Goal: Task Accomplishment & Management: Manage account settings

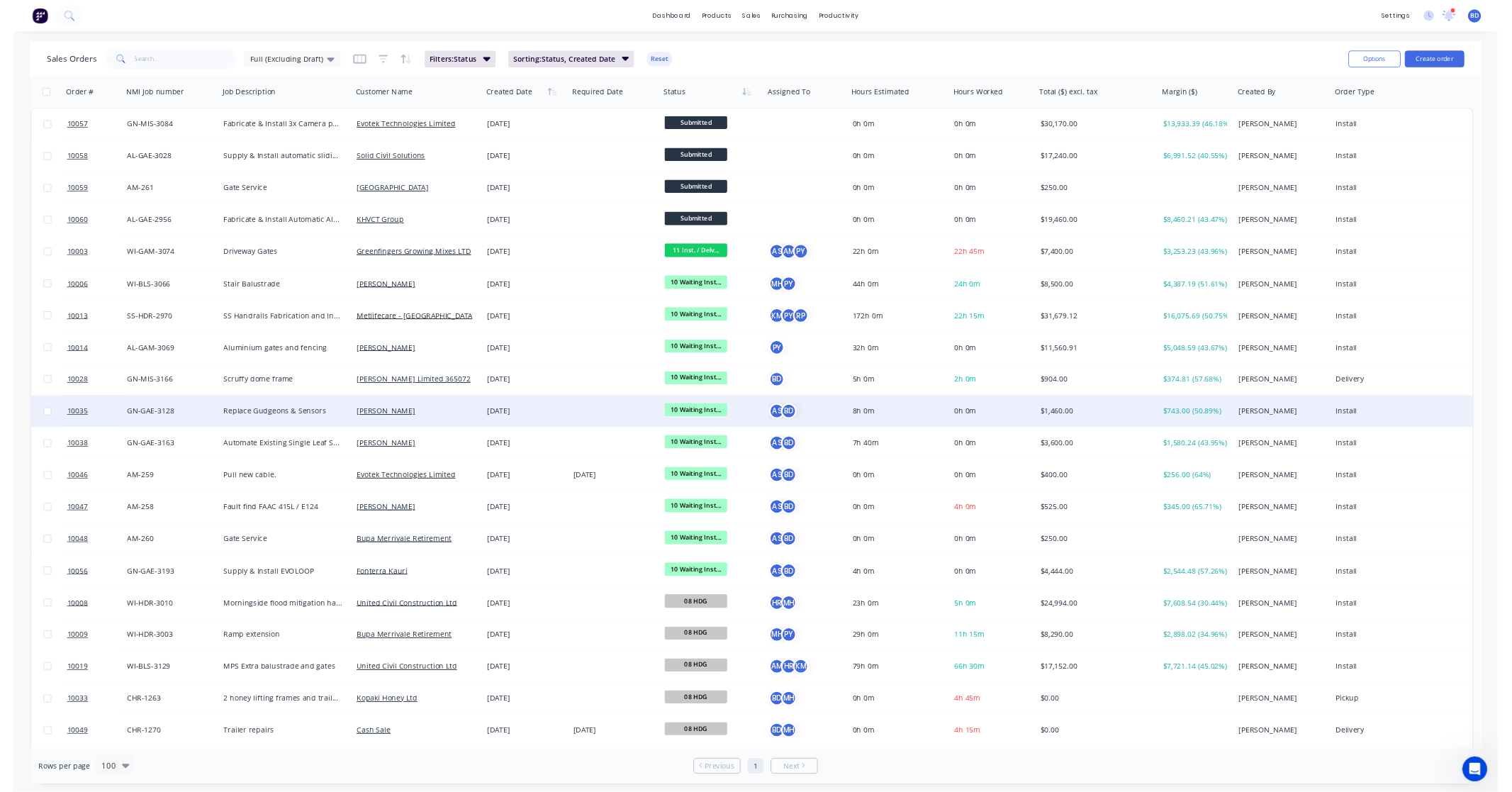
scroll to position [248, 0]
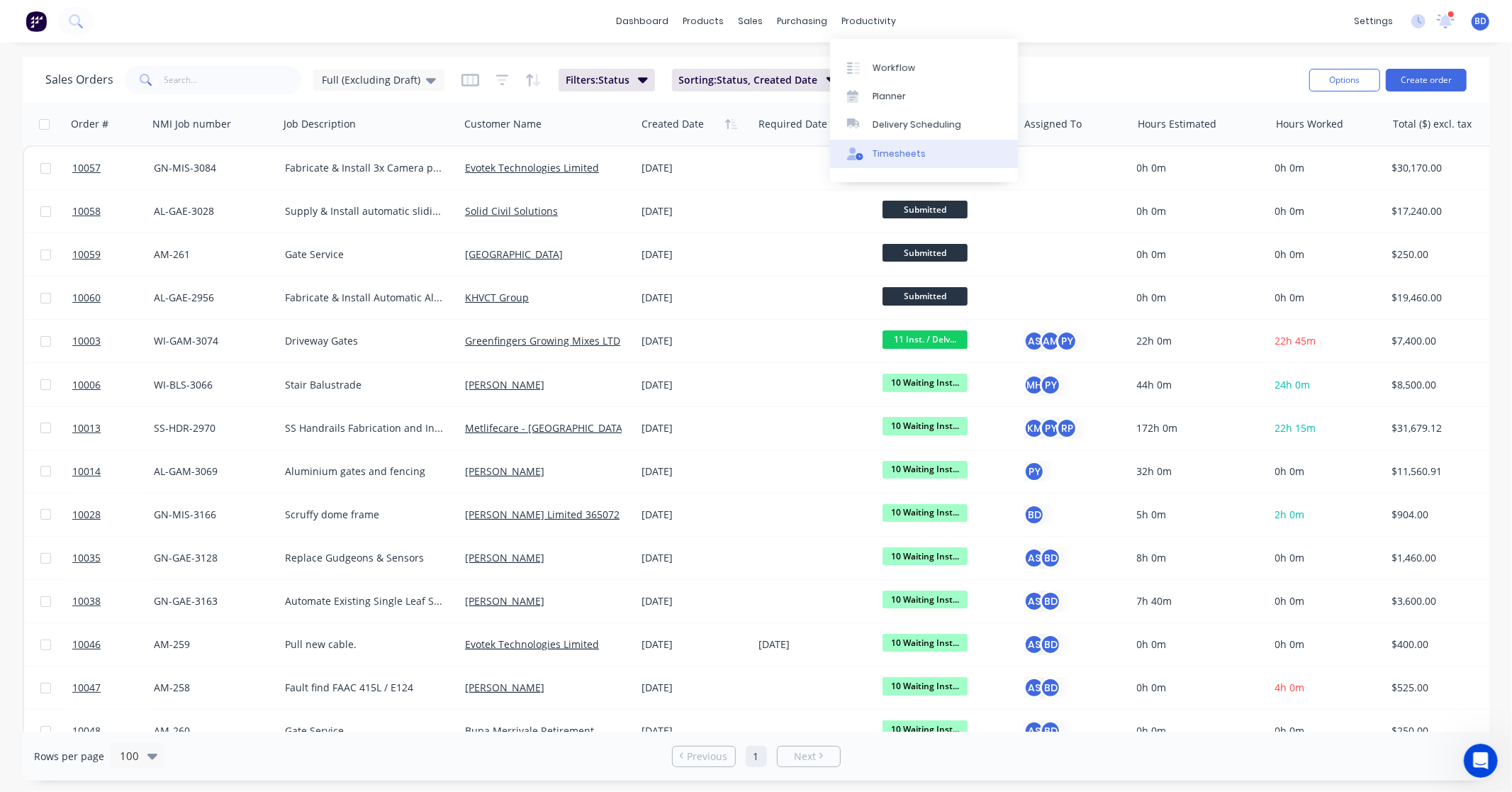
click at [901, 147] on div "Timesheets" at bounding box center [899, 153] width 53 height 13
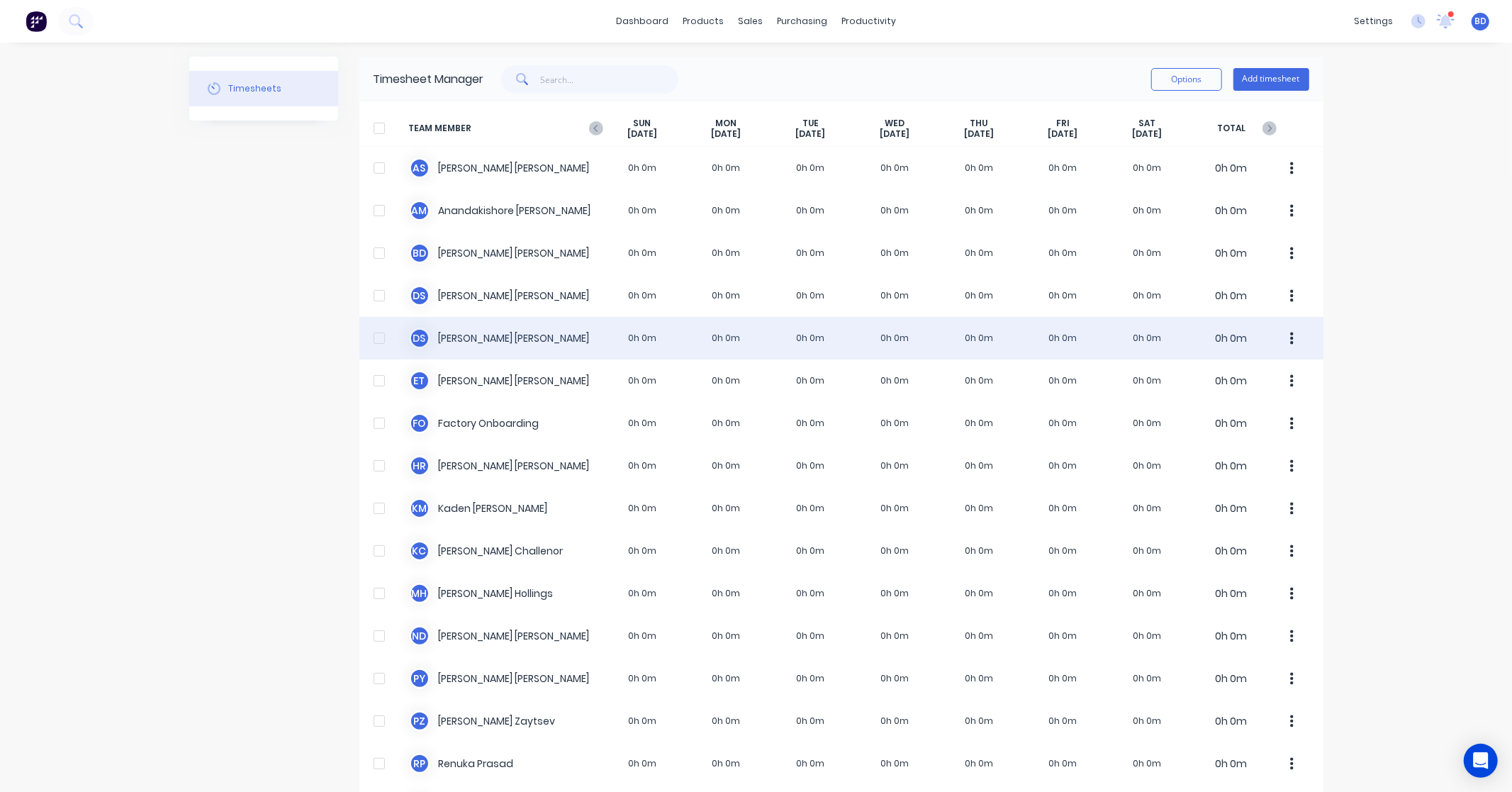
click at [475, 336] on div "D S Duncan Sneddon 0h 0m 0h 0m 0h 0m 0h 0m 0h 0m 0h 0m 0h 0m 0h 0m" at bounding box center [842, 338] width 964 height 43
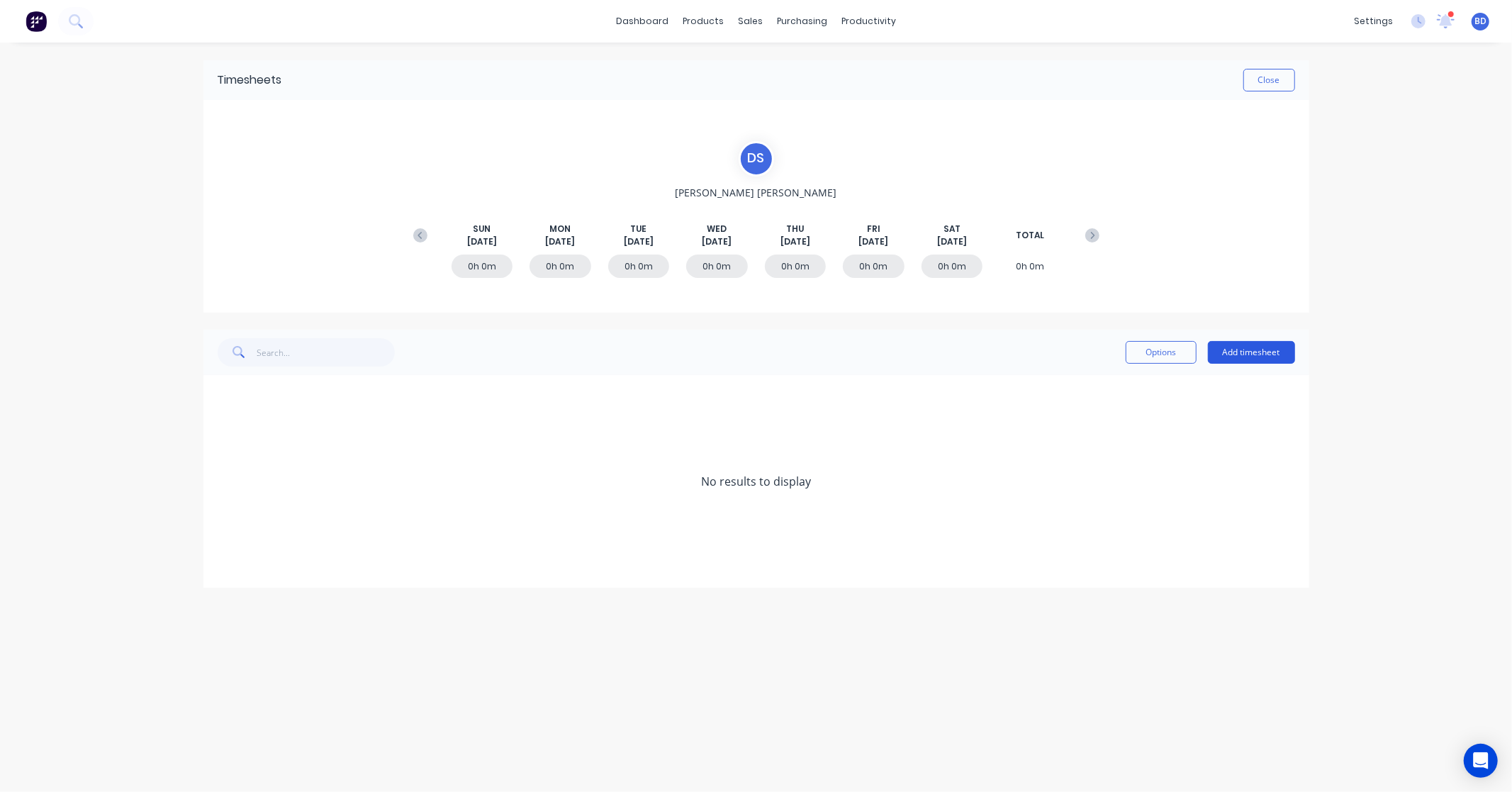
click at [1253, 349] on button "Add timesheet" at bounding box center [1252, 352] width 87 height 23
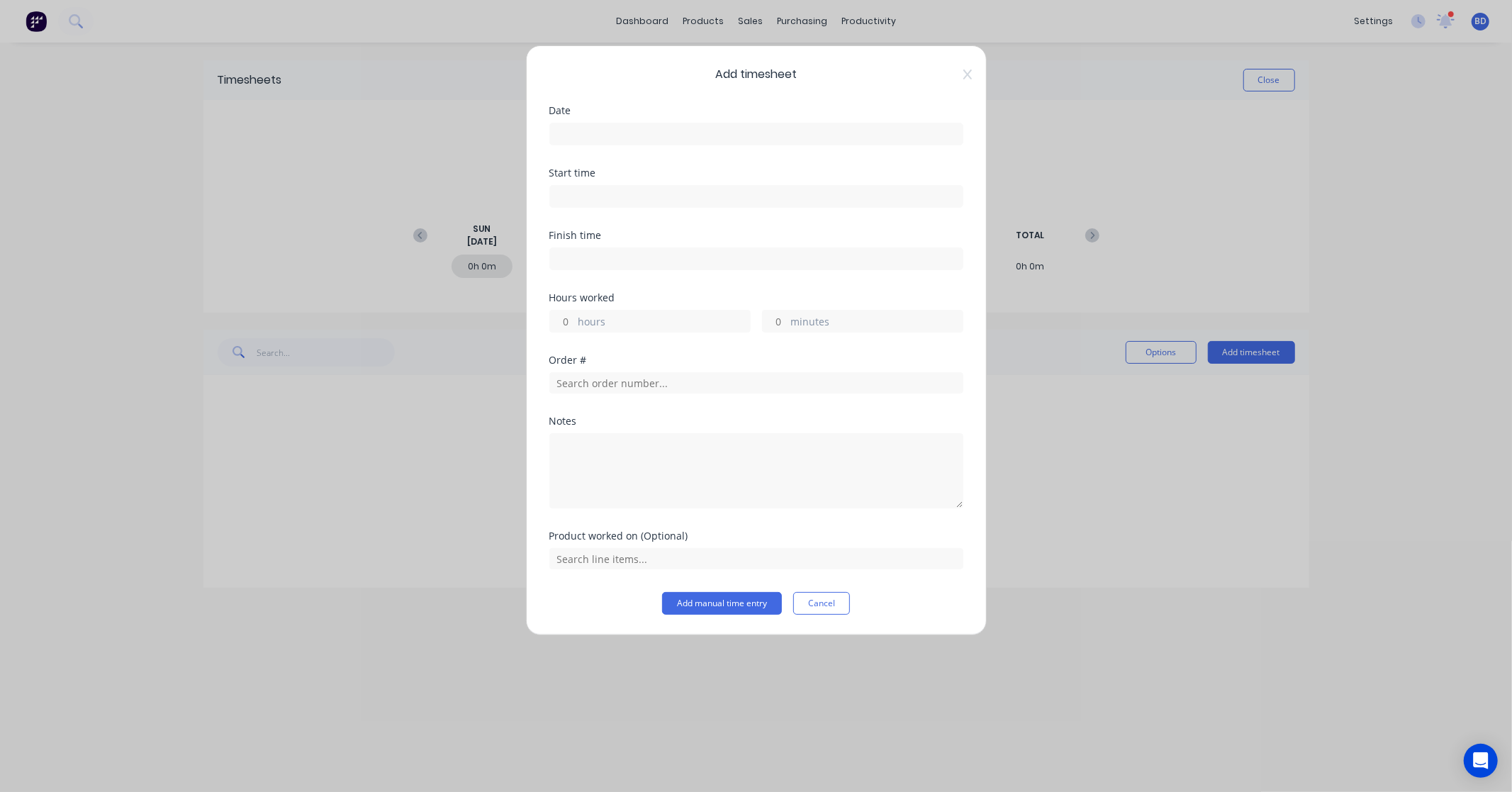
click at [672, 144] on label at bounding box center [756, 134] width 414 height 23
click at [672, 144] on input at bounding box center [756, 134] width 413 height 21
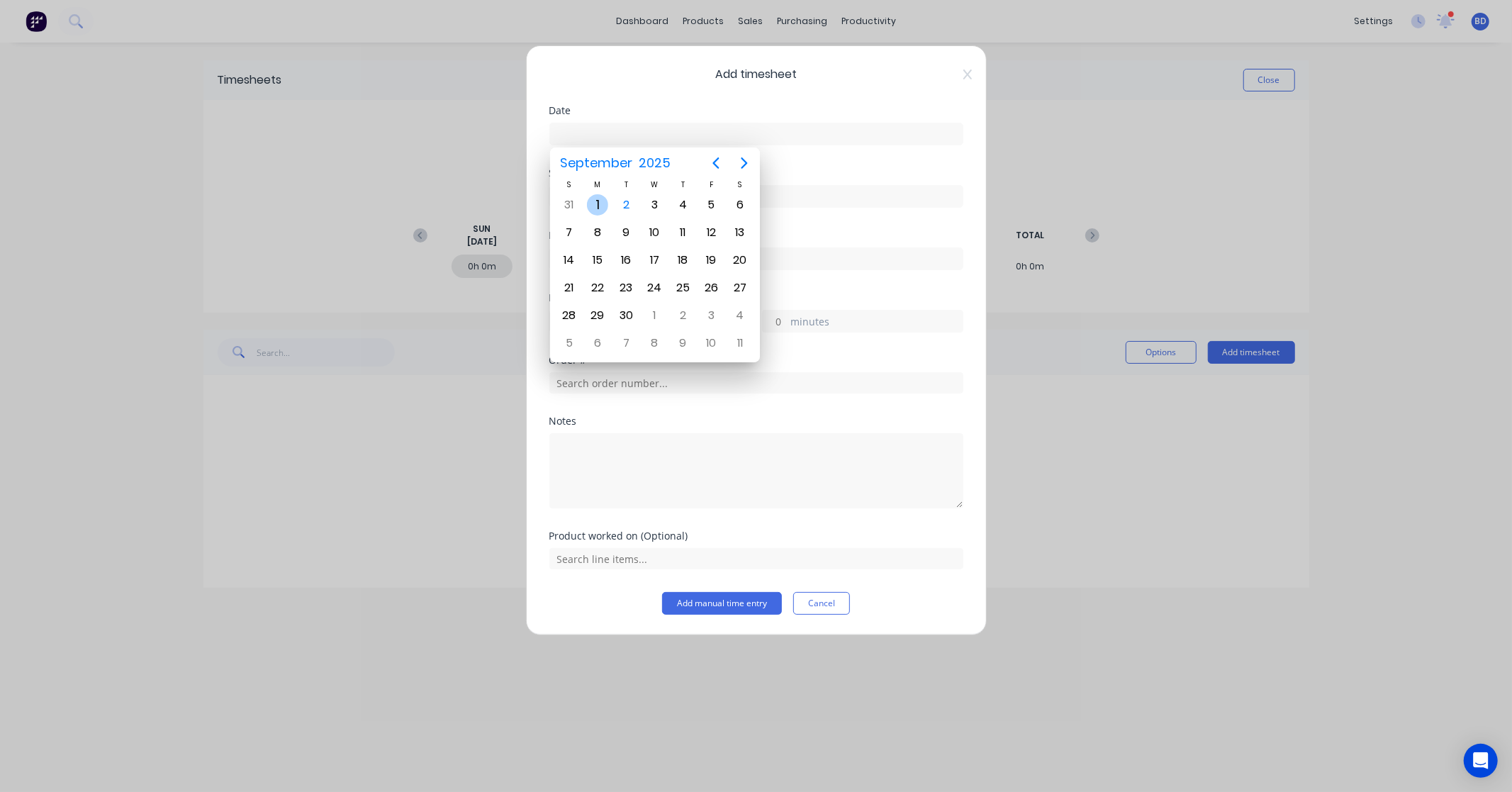
click at [606, 200] on div "1" at bounding box center [597, 205] width 21 height 21
type input "01/09/2025"
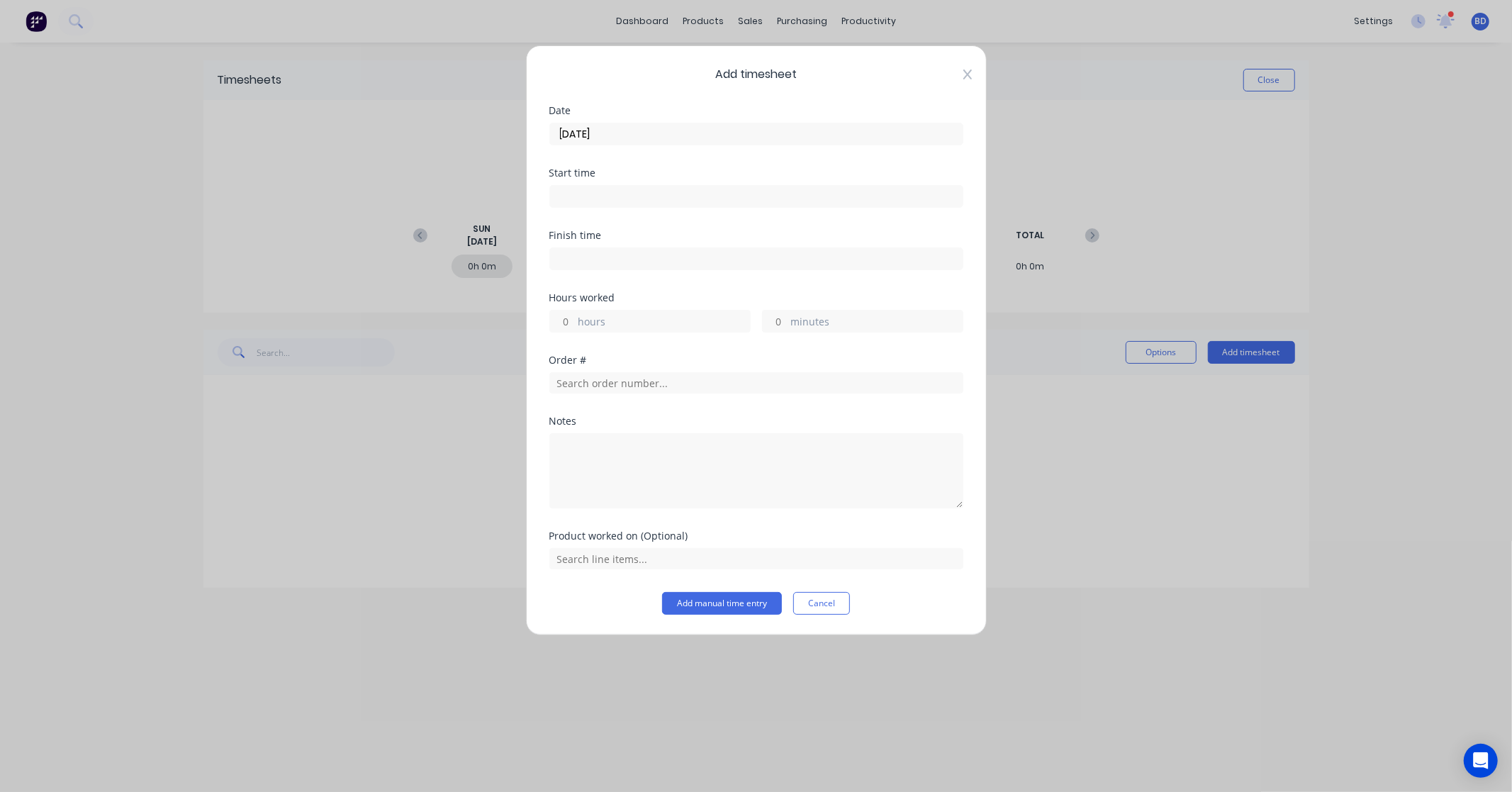
click at [969, 78] on icon at bounding box center [968, 74] width 9 height 11
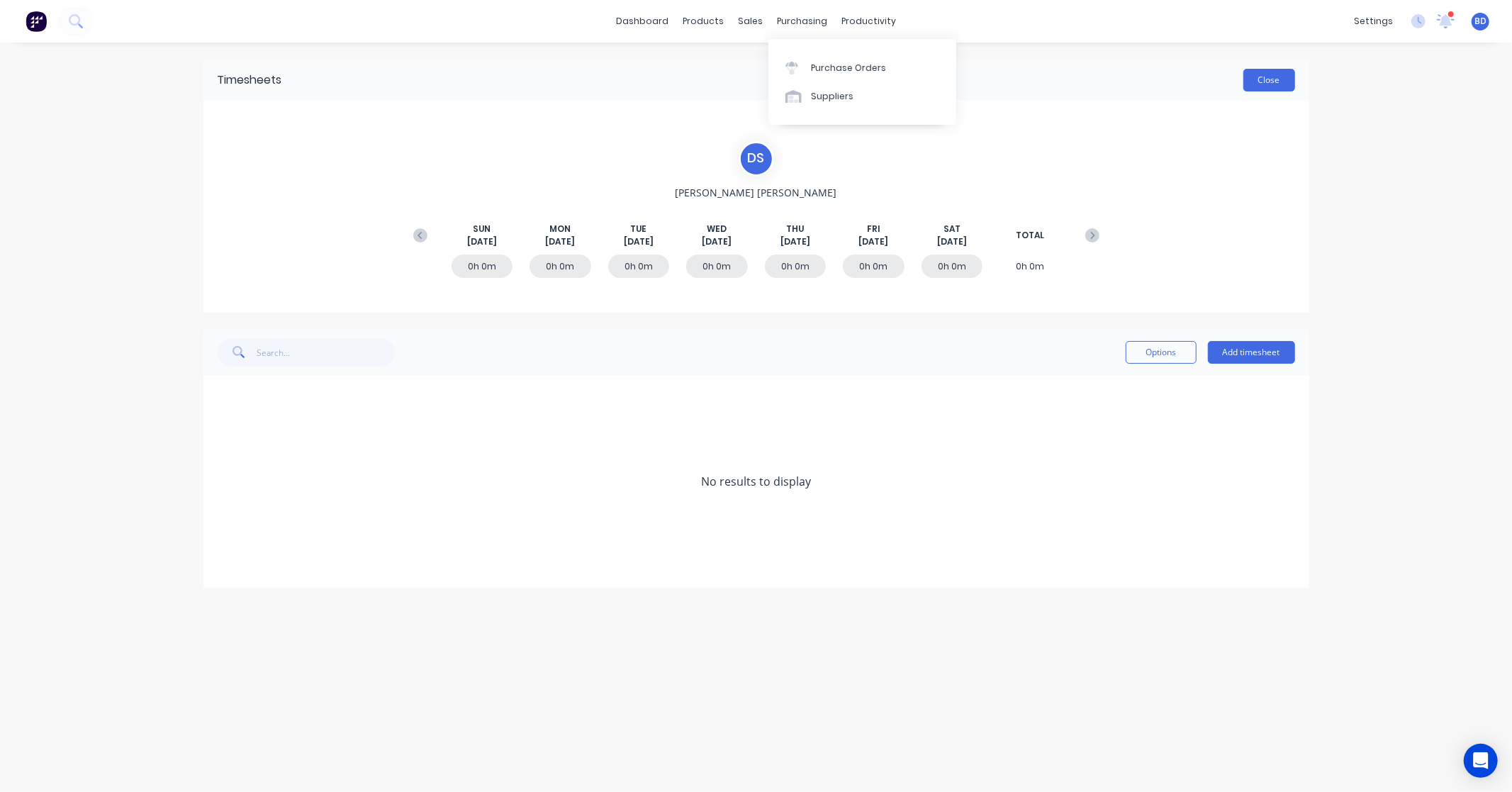
click at [1269, 83] on button "Close" at bounding box center [1269, 80] width 51 height 23
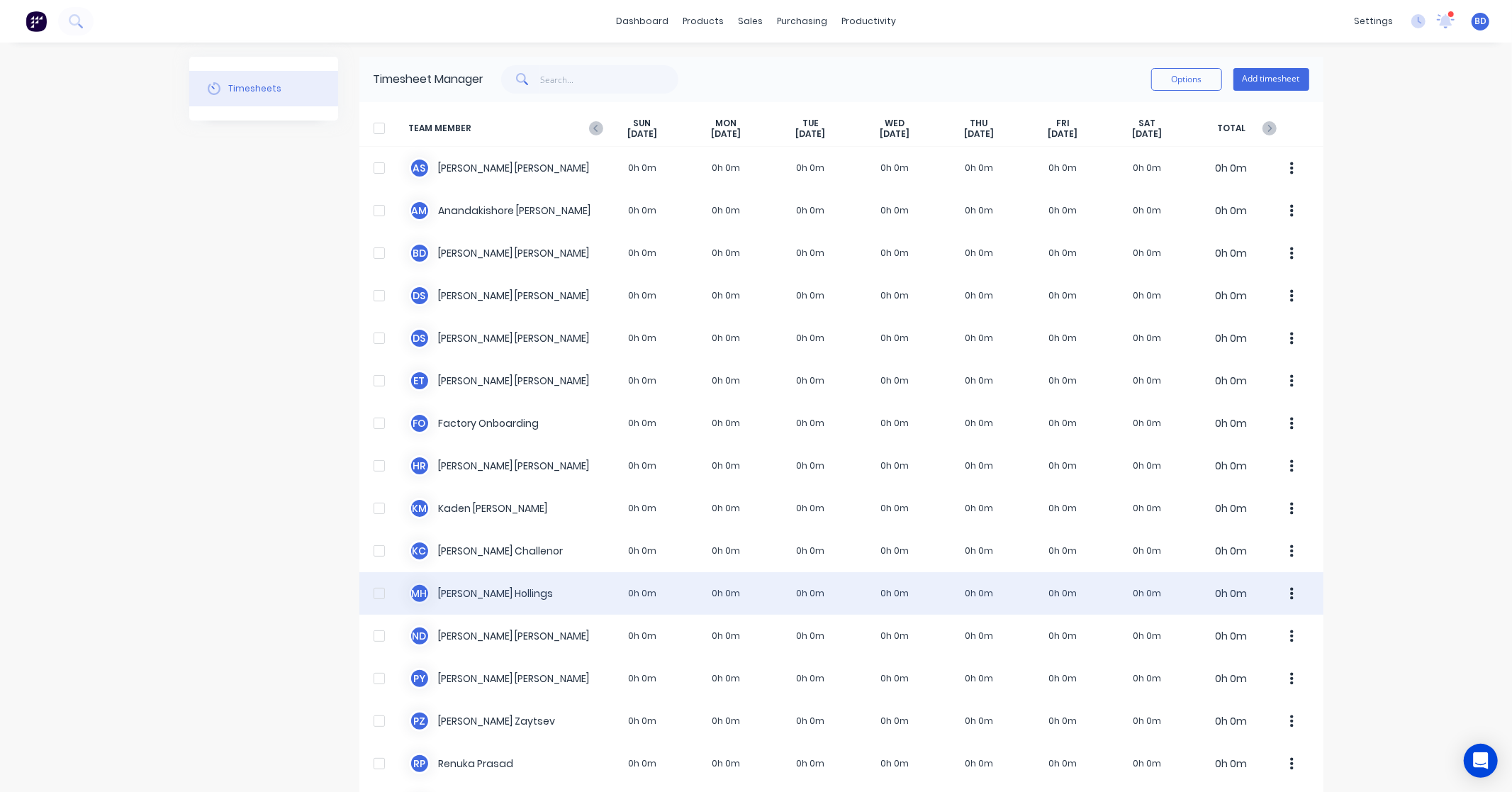
click at [474, 597] on div "M H Matt Hollings 0h 0m 0h 0m 0h 0m 0h 0m 0h 0m 0h 0m 0h 0m 0h 0m" at bounding box center [842, 593] width 964 height 43
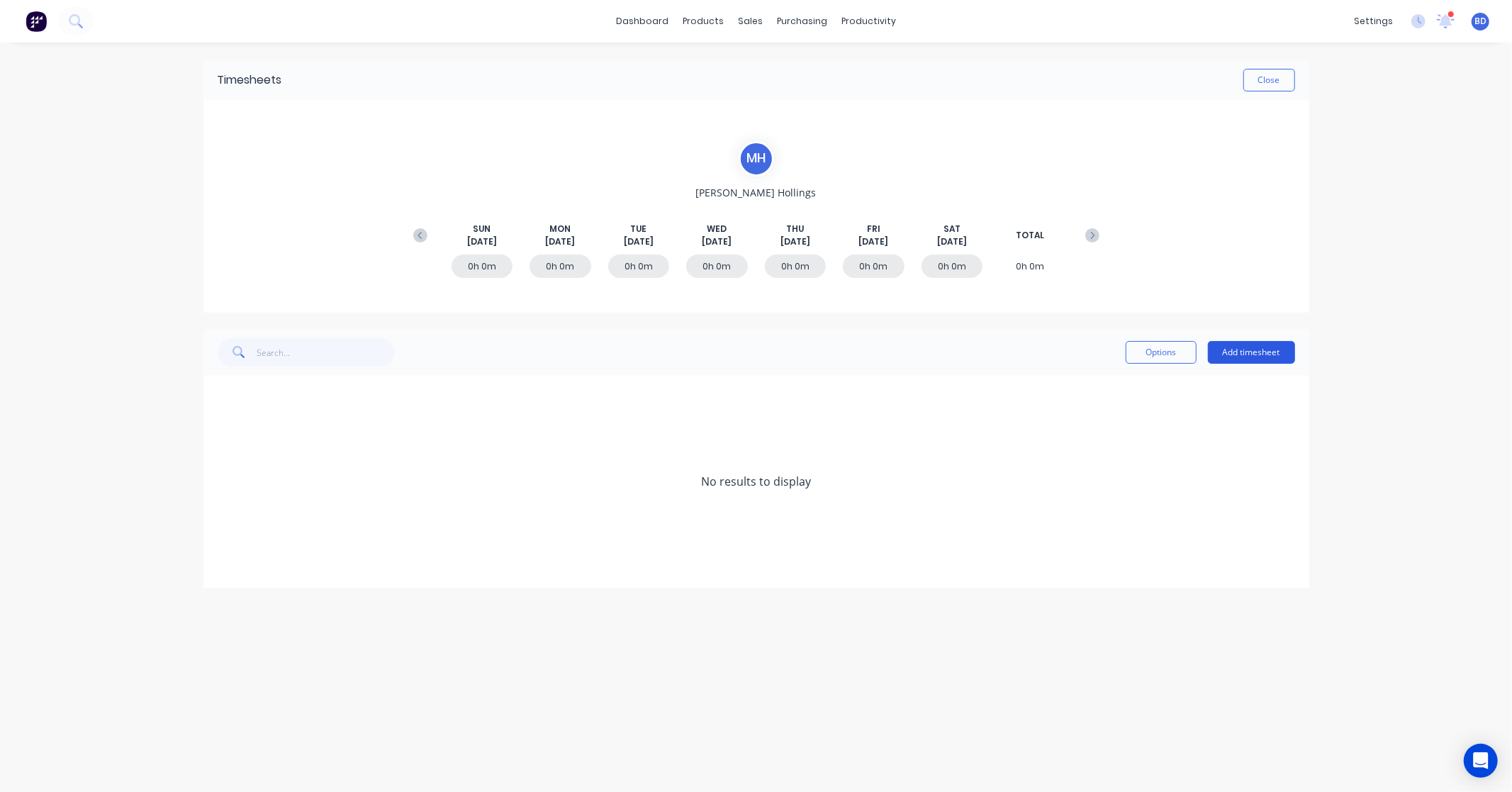
click at [1243, 351] on button "Add timesheet" at bounding box center [1252, 352] width 87 height 23
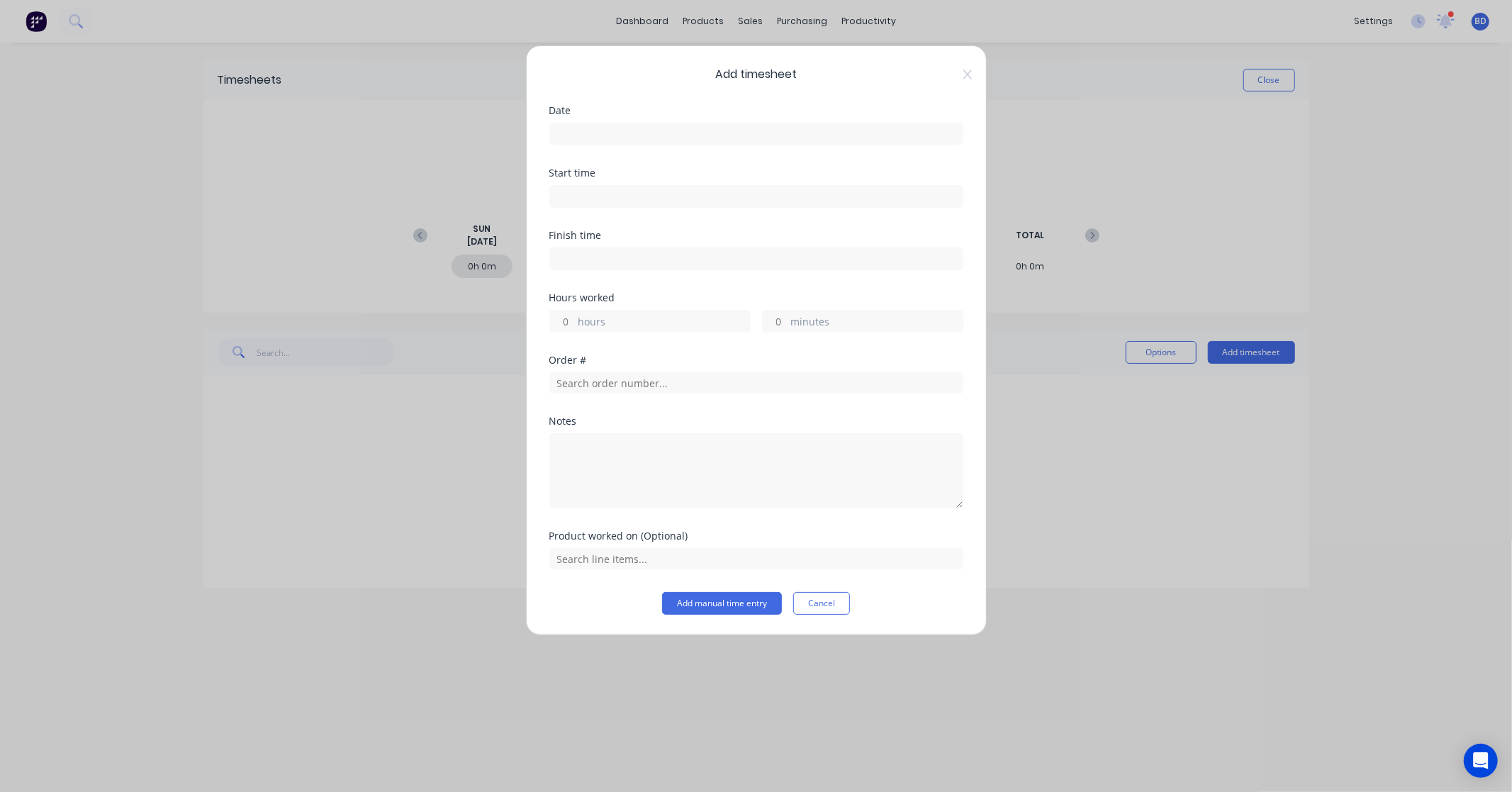
click at [689, 132] on input at bounding box center [756, 134] width 413 height 21
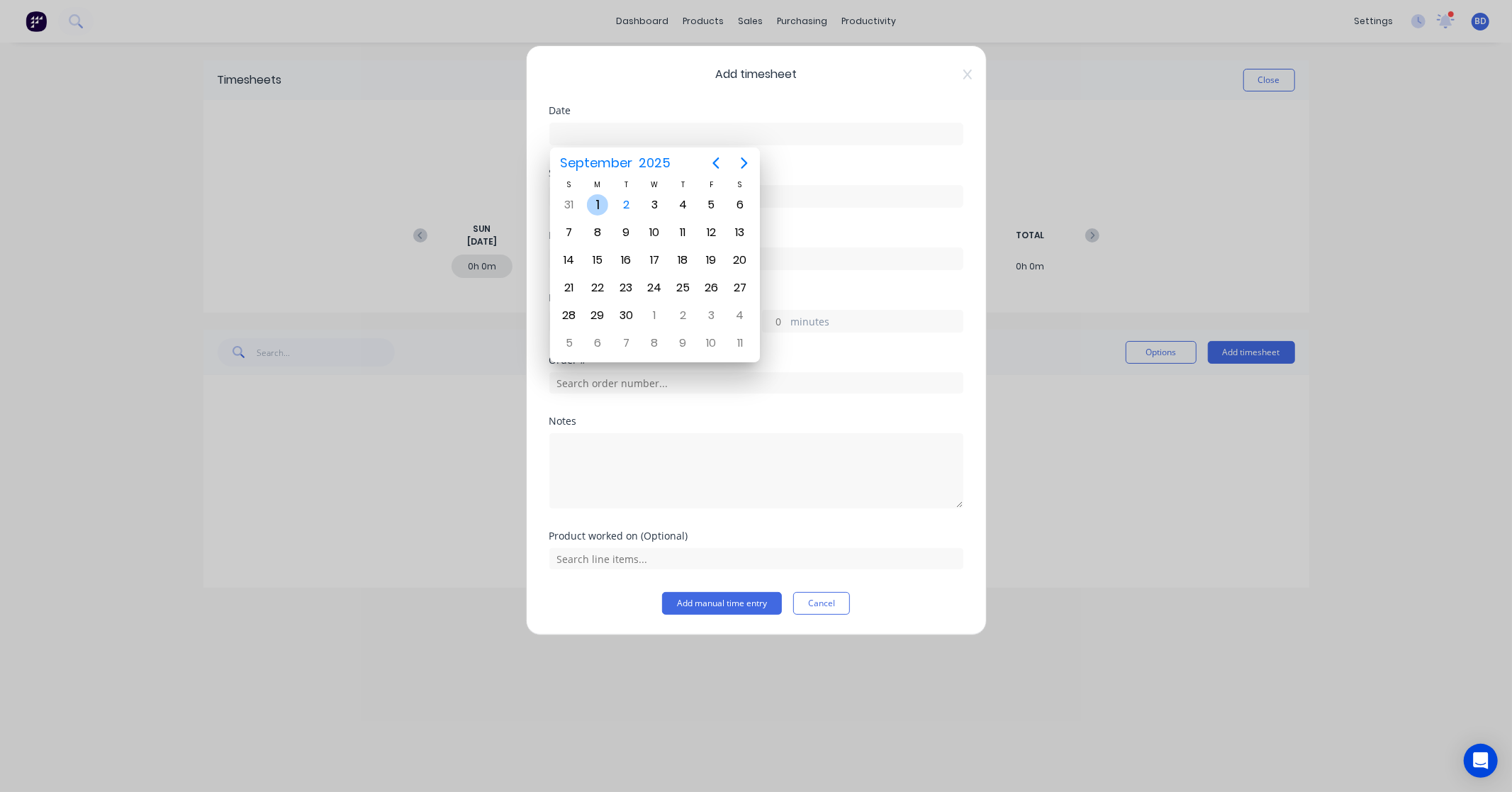
click at [600, 204] on div "1" at bounding box center [597, 205] width 21 height 21
type input "01/09/2025"
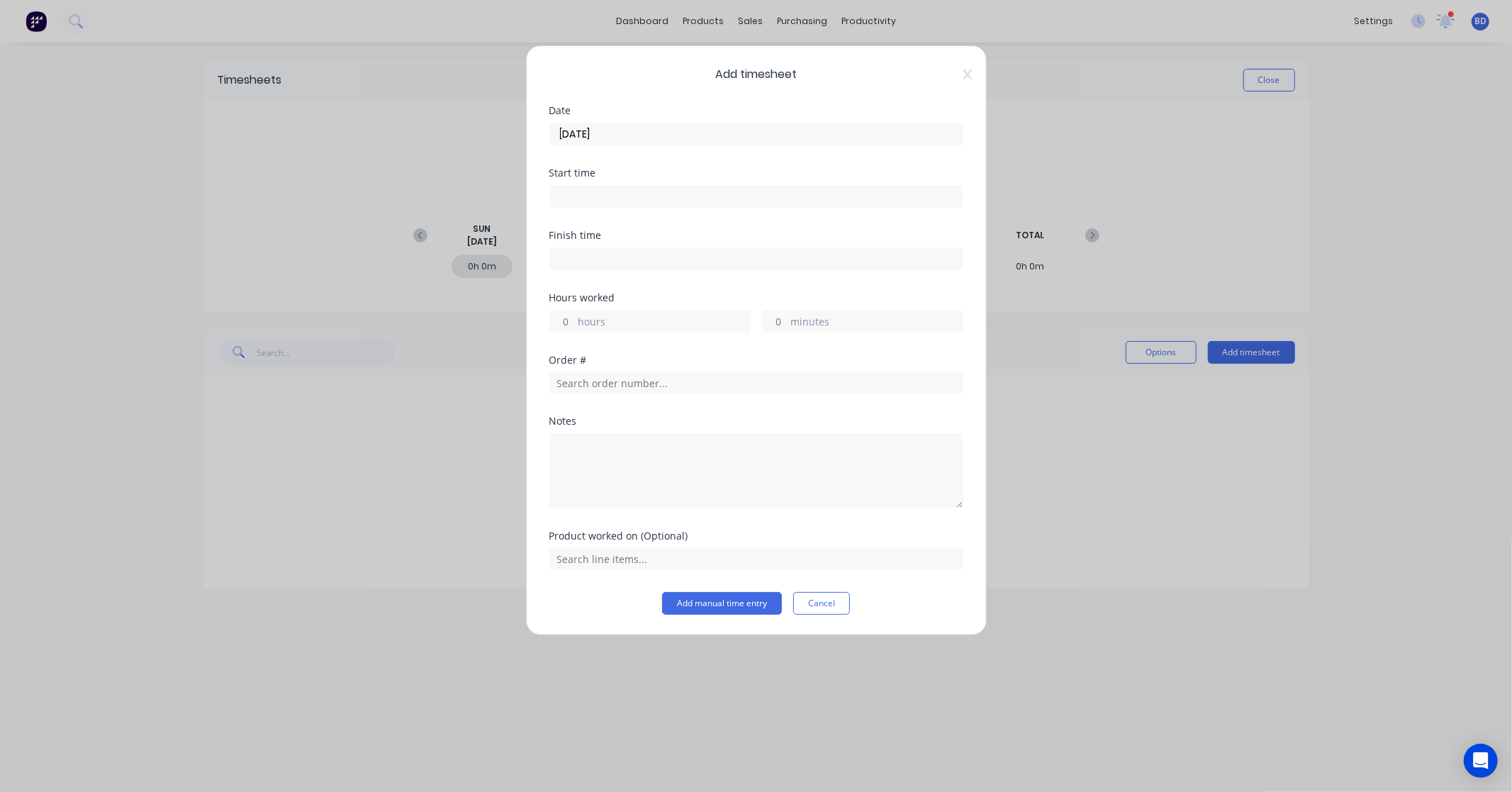
click at [582, 197] on input at bounding box center [756, 196] width 413 height 21
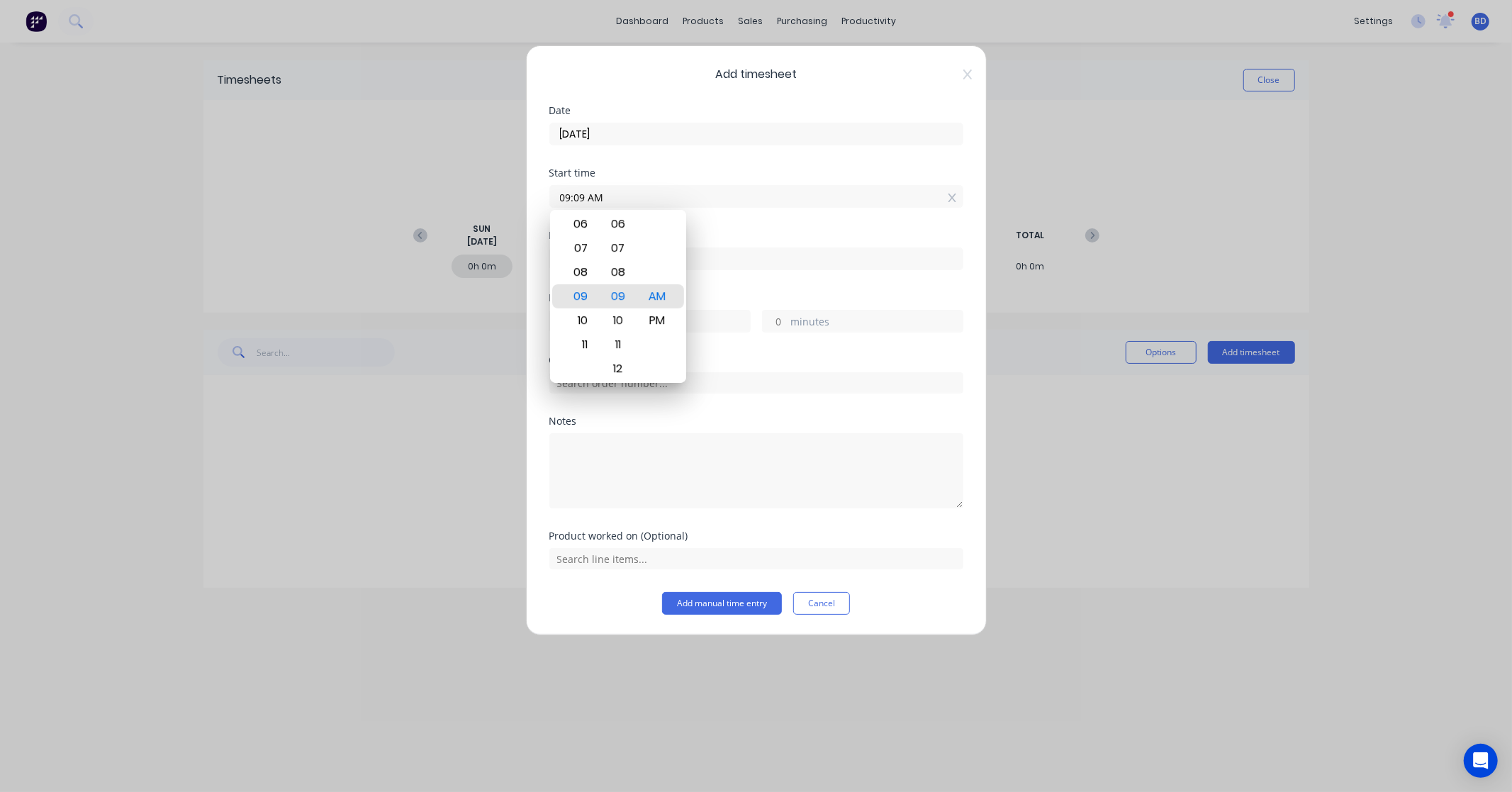
click at [646, 195] on input "09:09 AM" at bounding box center [756, 196] width 413 height 21
drag, startPoint x: 646, startPoint y: 195, endPoint x: 393, endPoint y: 189, distance: 253.1
click at [393, 189] on div "Add timesheet Date 01/09/2025 Start time 09:09 AM Finish time Hours worked hour…" at bounding box center [756, 396] width 1512 height 792
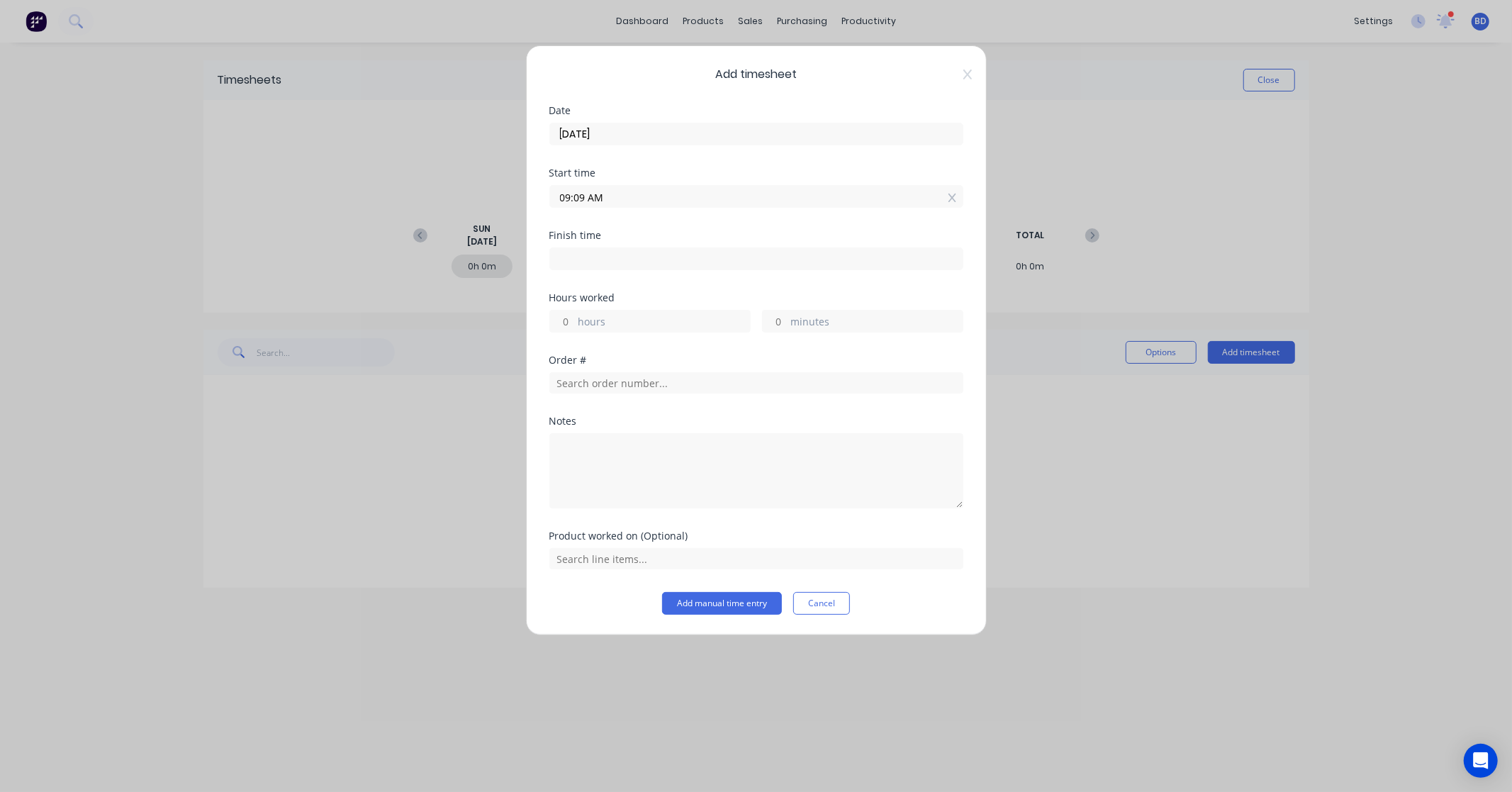
paste input "8:00"
type input "08:00 AM"
click at [587, 257] on input at bounding box center [756, 258] width 413 height 21
type input "09:09 AM"
type input "1"
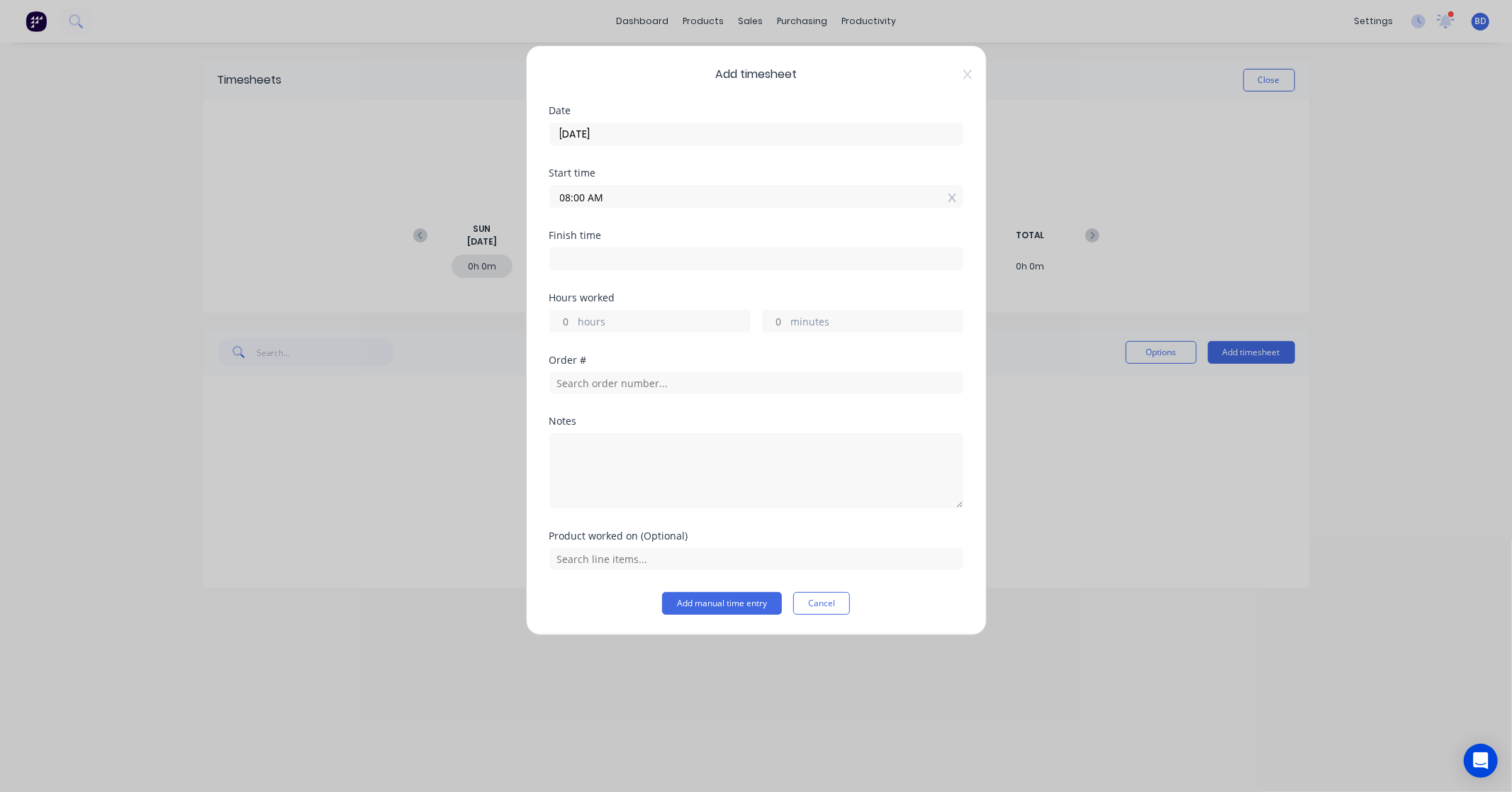
type input "9"
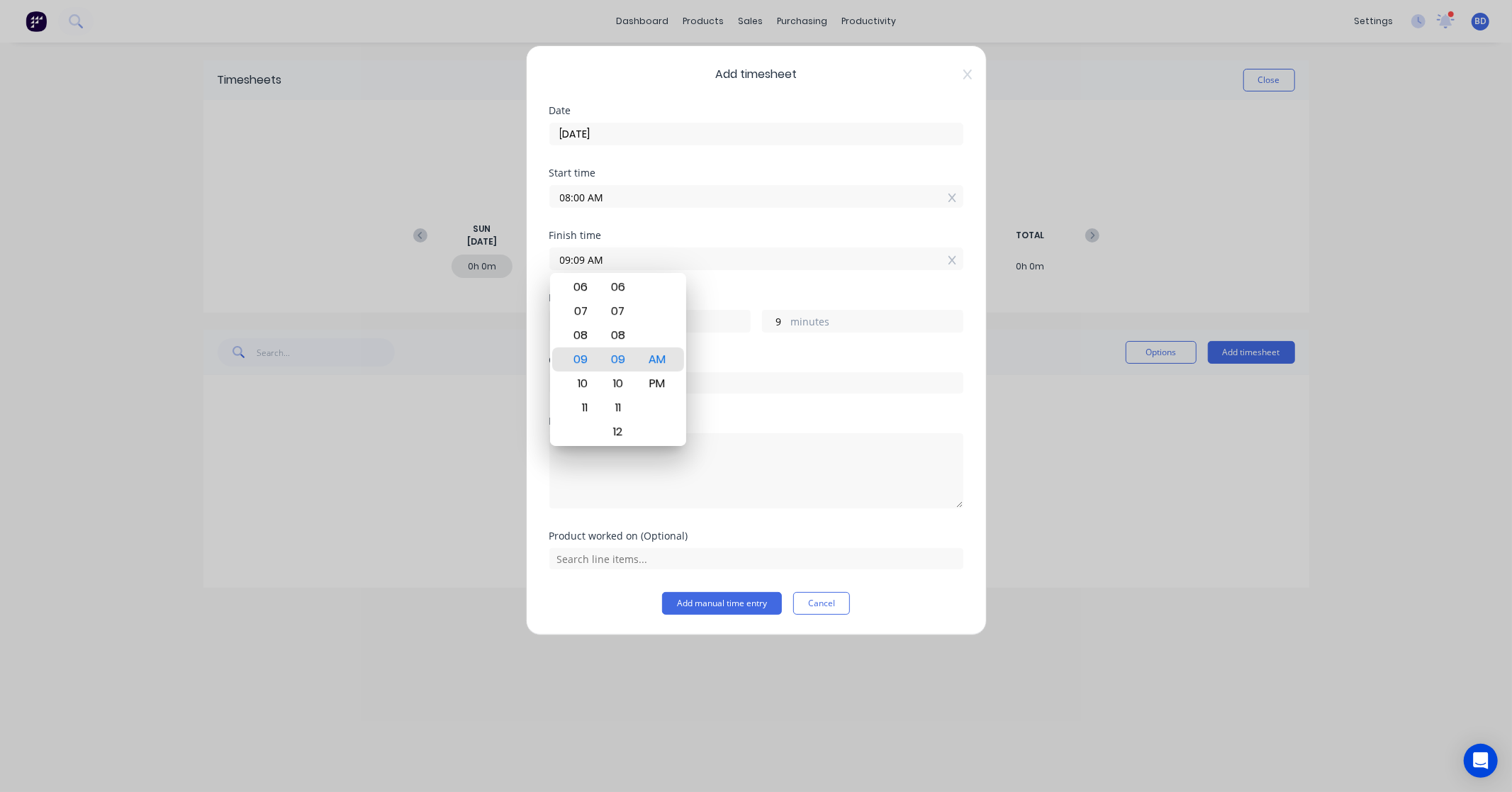
drag, startPoint x: 622, startPoint y: 260, endPoint x: 498, endPoint y: 259, distance: 124.0
click at [498, 259] on div "Add timesheet Date 01/09/2025 Start time 08:00 AM Finish time 09:09 AM Hours wo…" at bounding box center [756, 396] width 1512 height 792
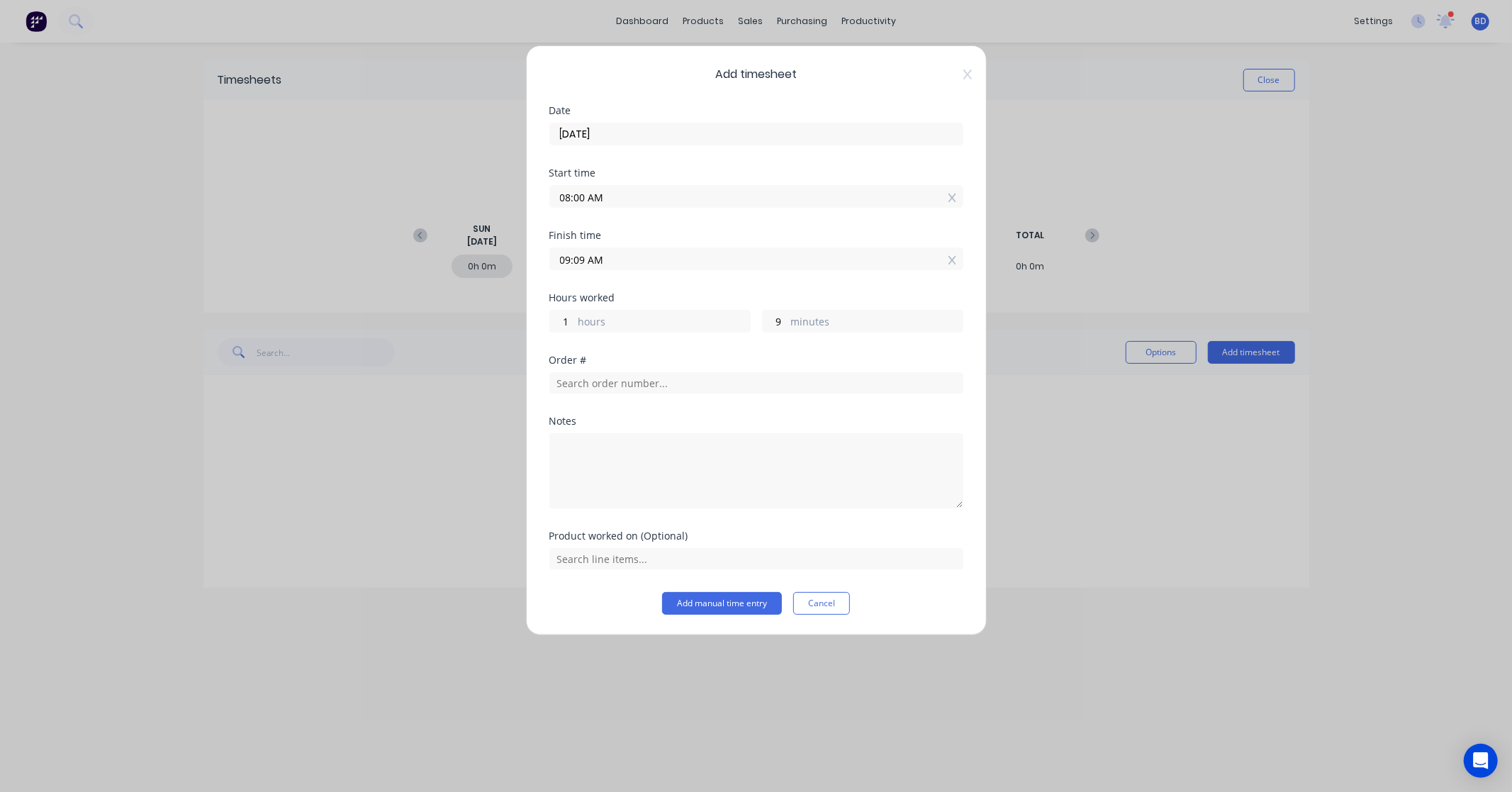
paste input "4:00 P"
type input "04:00 PM"
type input "8"
type input "0"
click at [755, 359] on div "Order #" at bounding box center [756, 359] width 414 height 10
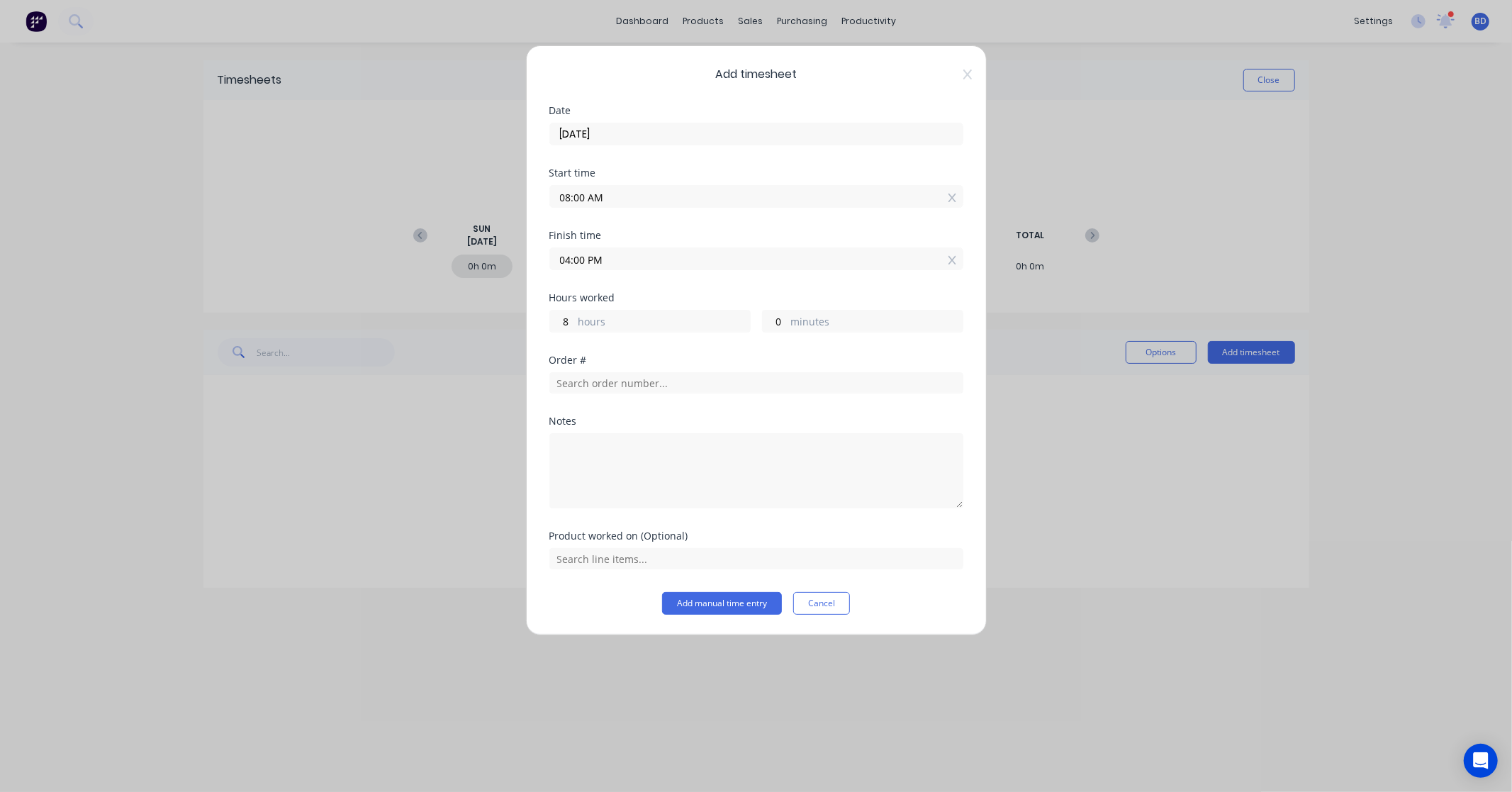
click at [568, 259] on input "04:00 PM" at bounding box center [756, 258] width 413 height 21
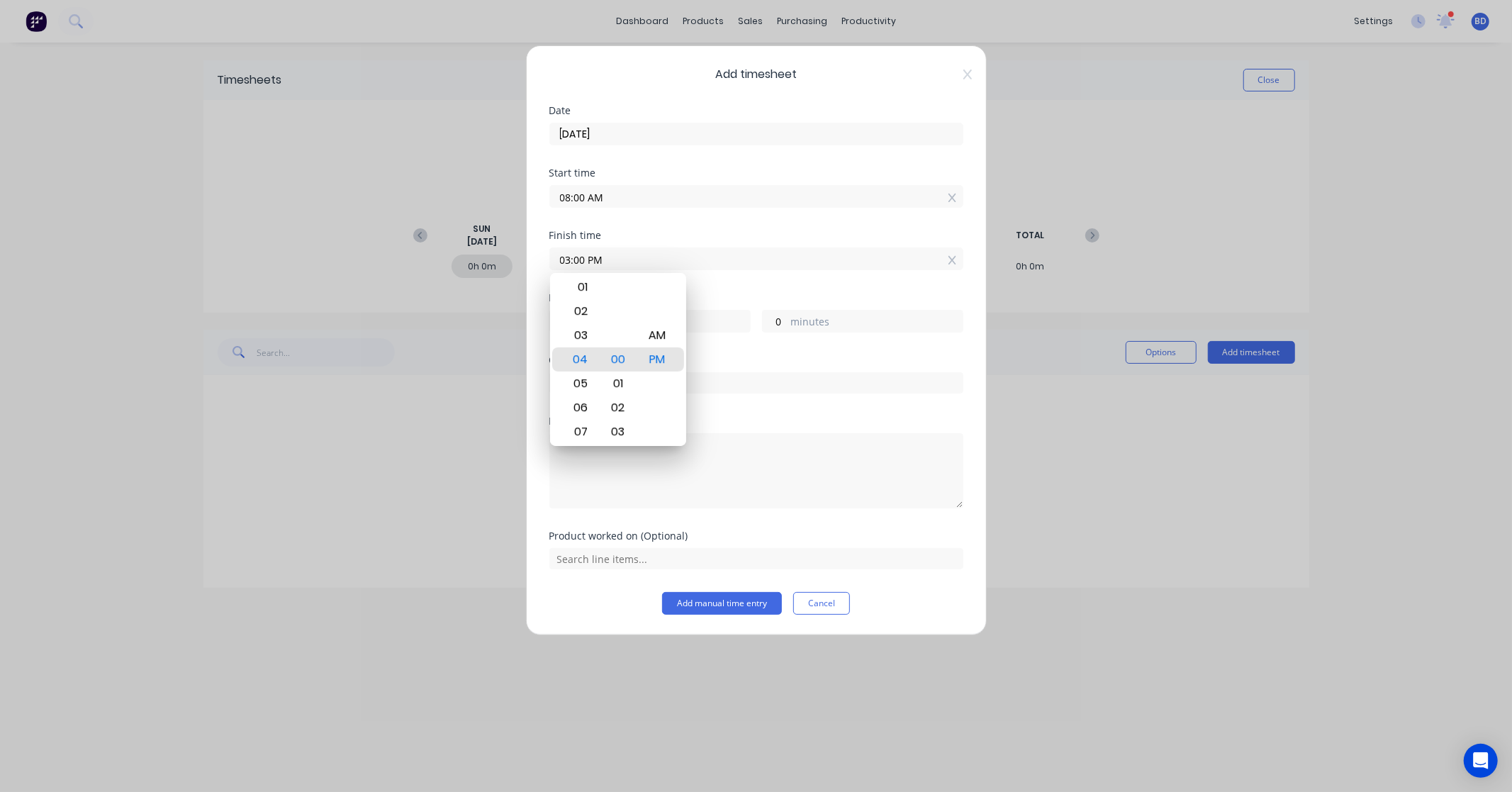
click at [570, 260] on input "03:00 PM" at bounding box center [756, 258] width 413 height 21
click at [579, 259] on input "03:00 PM" at bounding box center [756, 258] width 413 height 21
type input "03:30 PM"
type input "7"
type input "30"
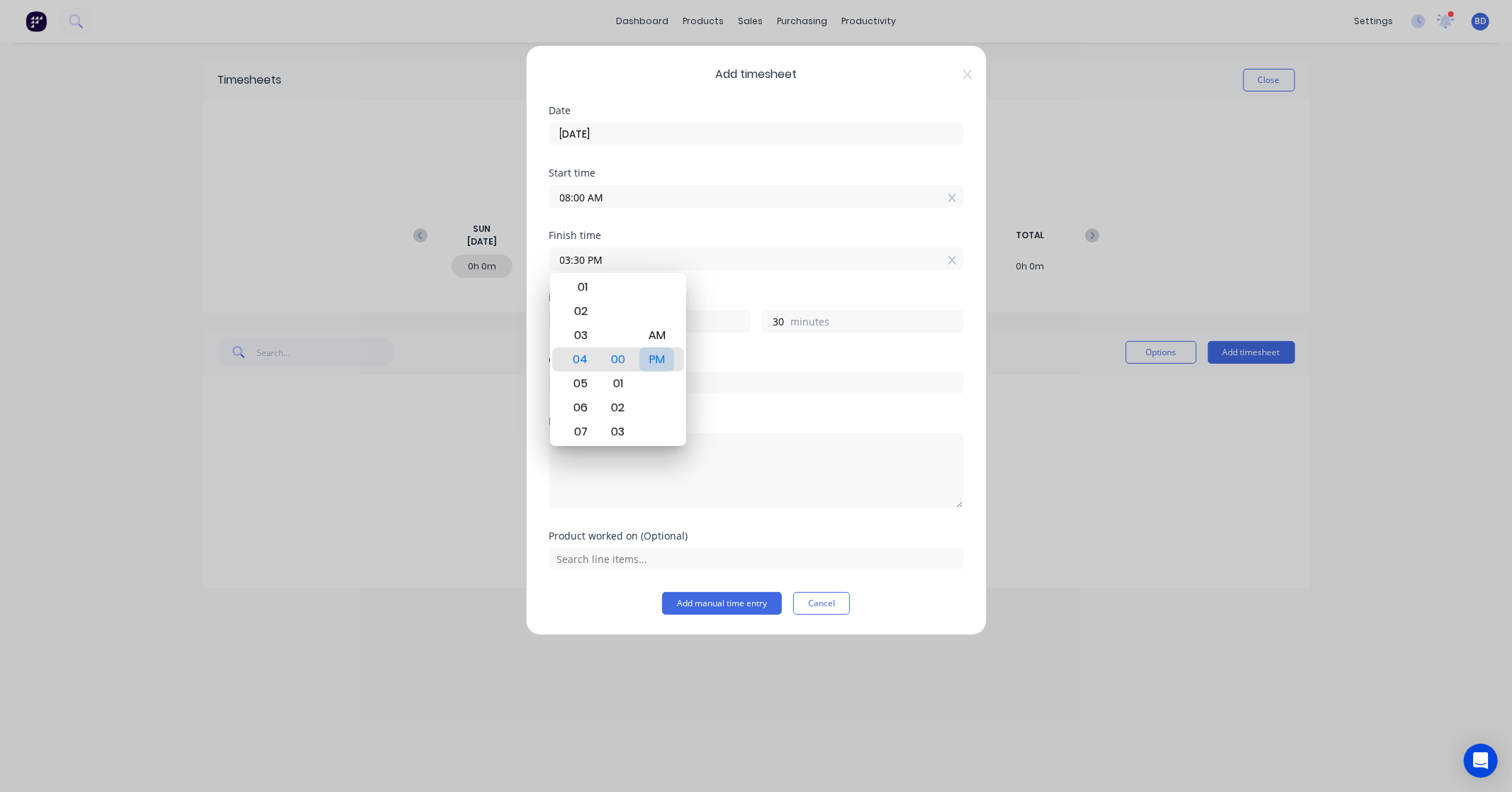
click at [657, 360] on div "PM" at bounding box center [657, 359] width 35 height 24
click at [724, 281] on div "Finish time 03:30 PM" at bounding box center [756, 262] width 414 height 63
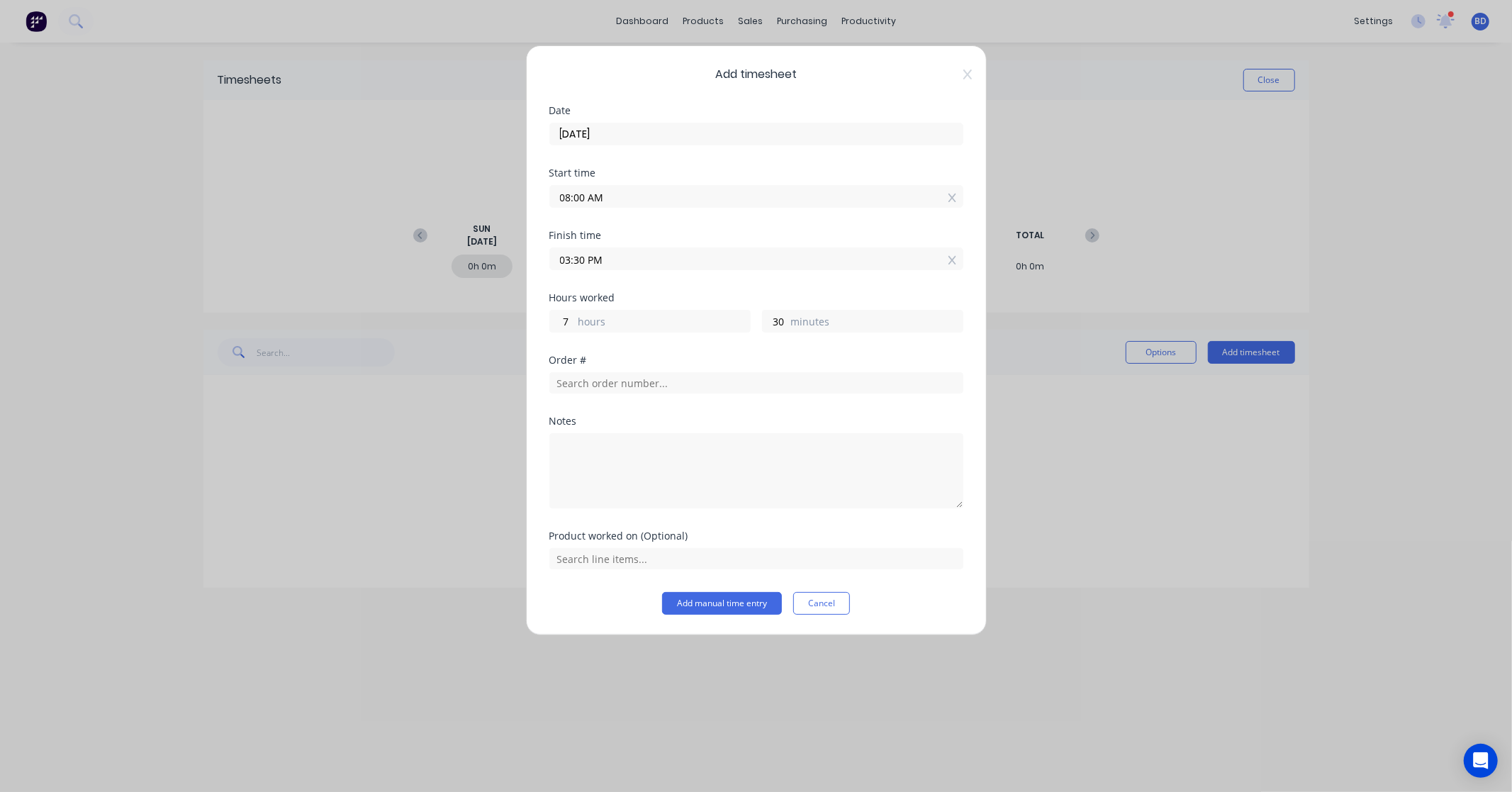
click at [763, 361] on div "Order #" at bounding box center [756, 359] width 414 height 10
click at [675, 390] on input "text" at bounding box center [756, 383] width 414 height 21
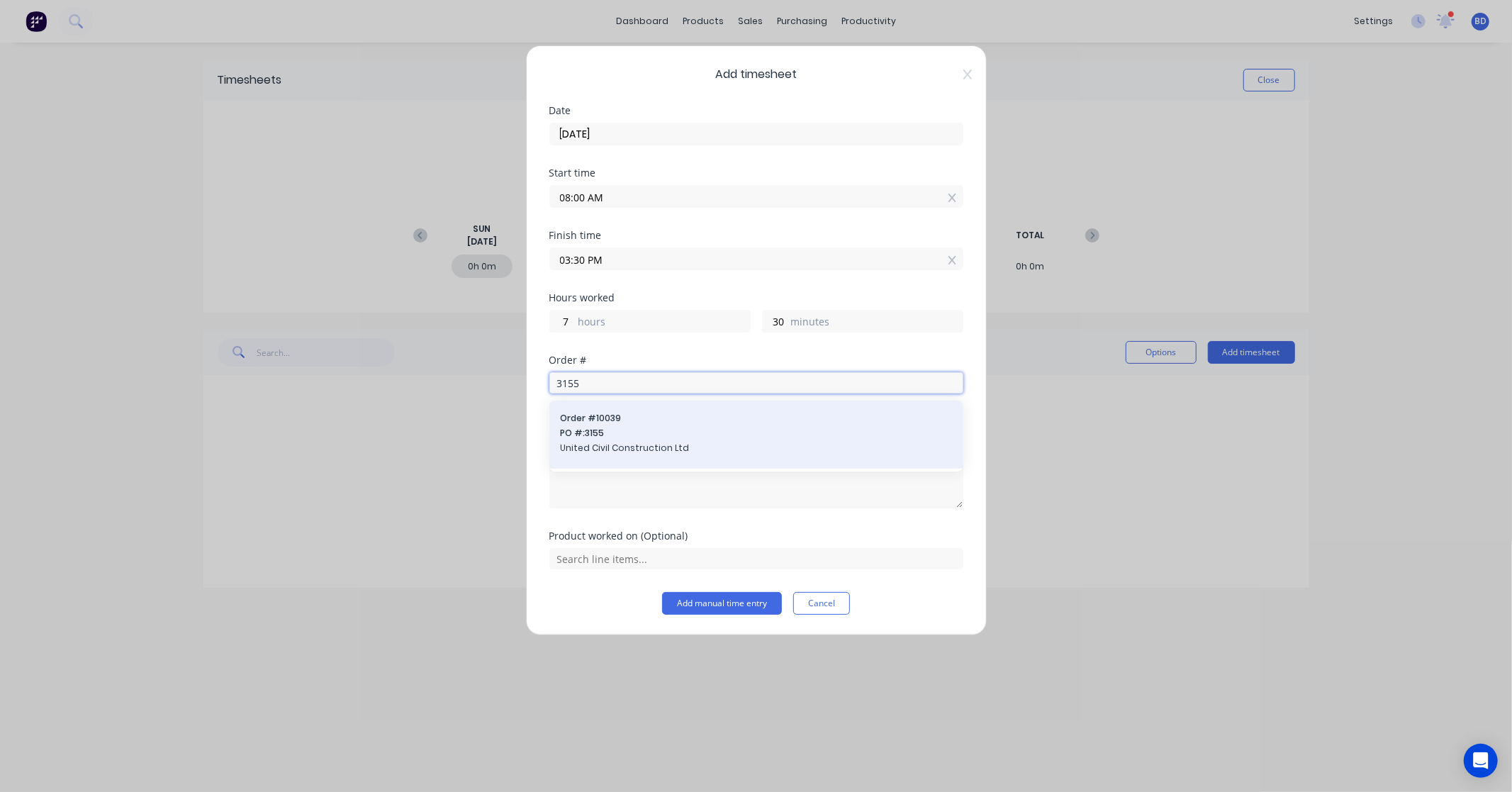
type input "3155"
click at [665, 437] on span "PO #: 3155" at bounding box center [756, 433] width 392 height 13
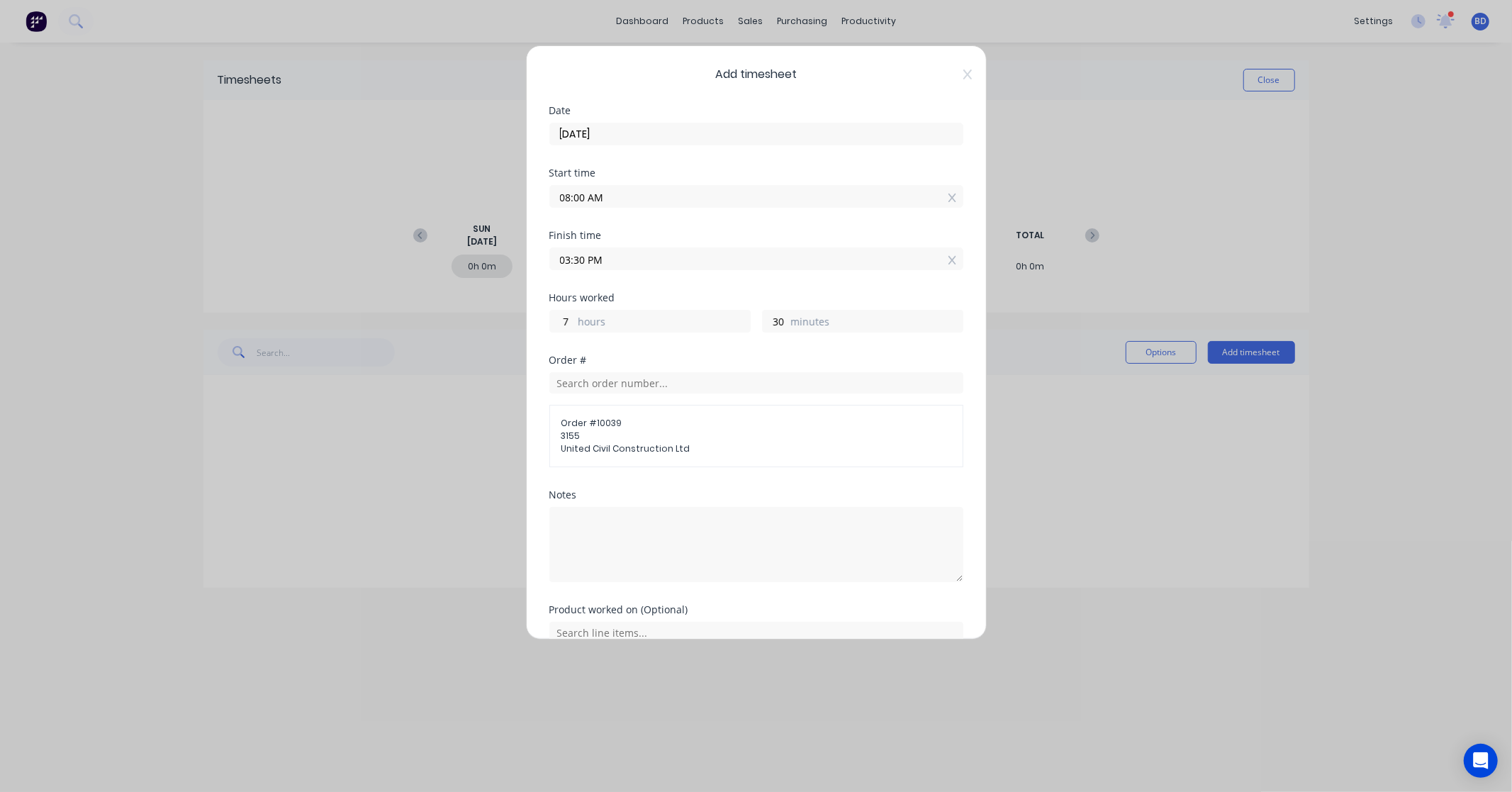
scroll to position [70, 0]
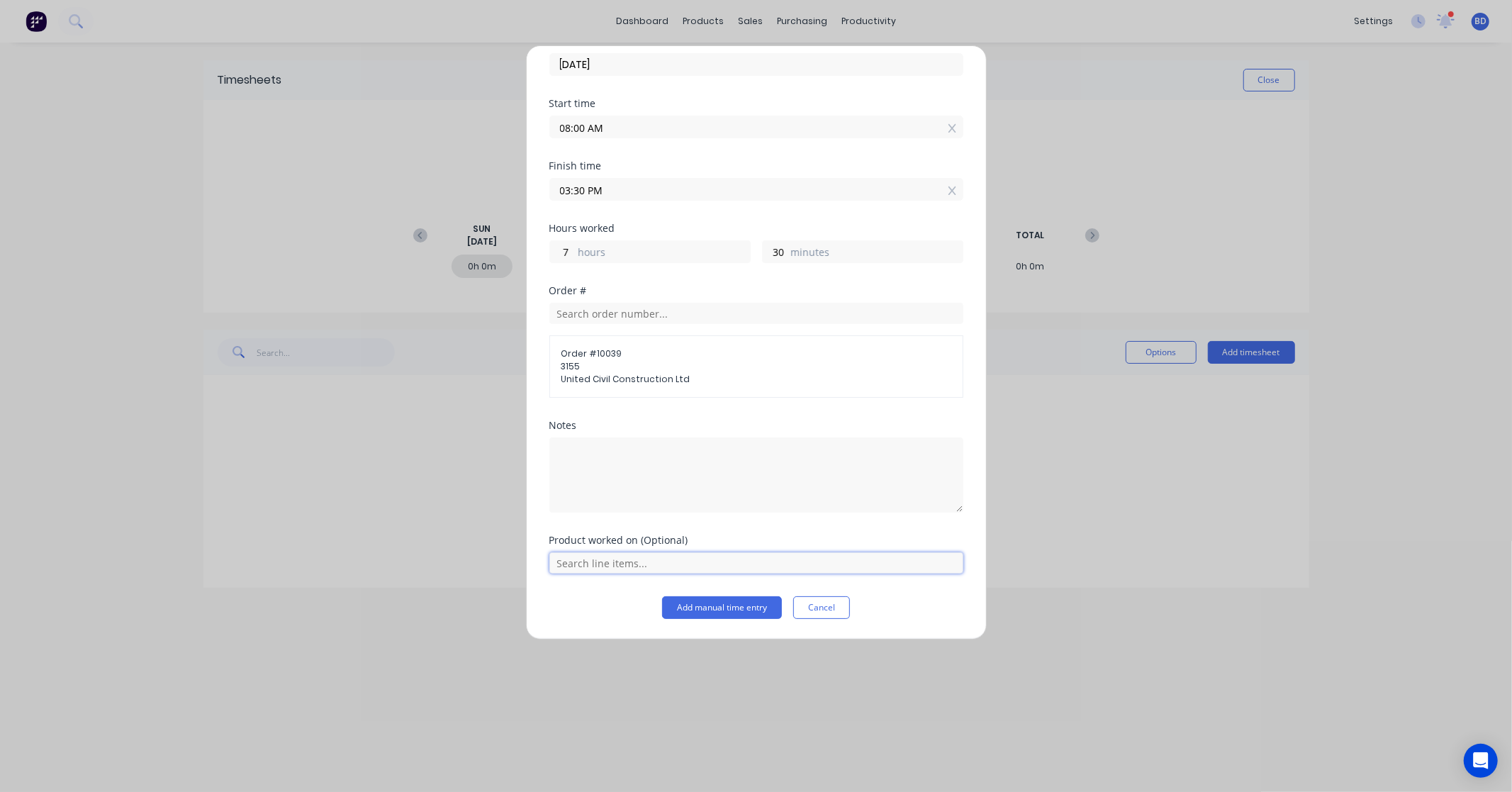
click at [696, 556] on input "text" at bounding box center [756, 562] width 414 height 21
click at [664, 520] on div "Labour Kit" at bounding box center [756, 527] width 414 height 36
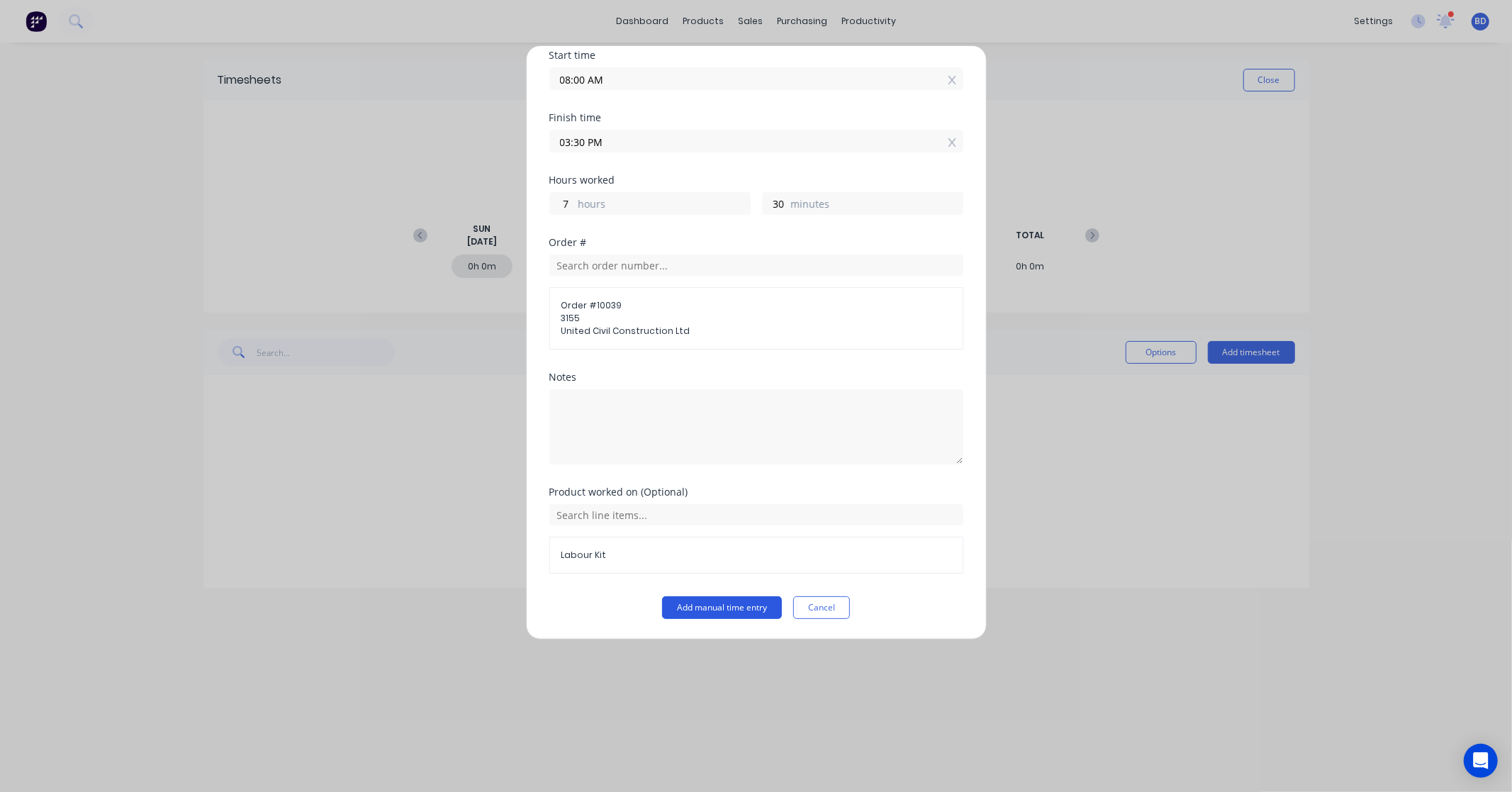
click at [731, 608] on button "Add manual time entry" at bounding box center [722, 607] width 120 height 23
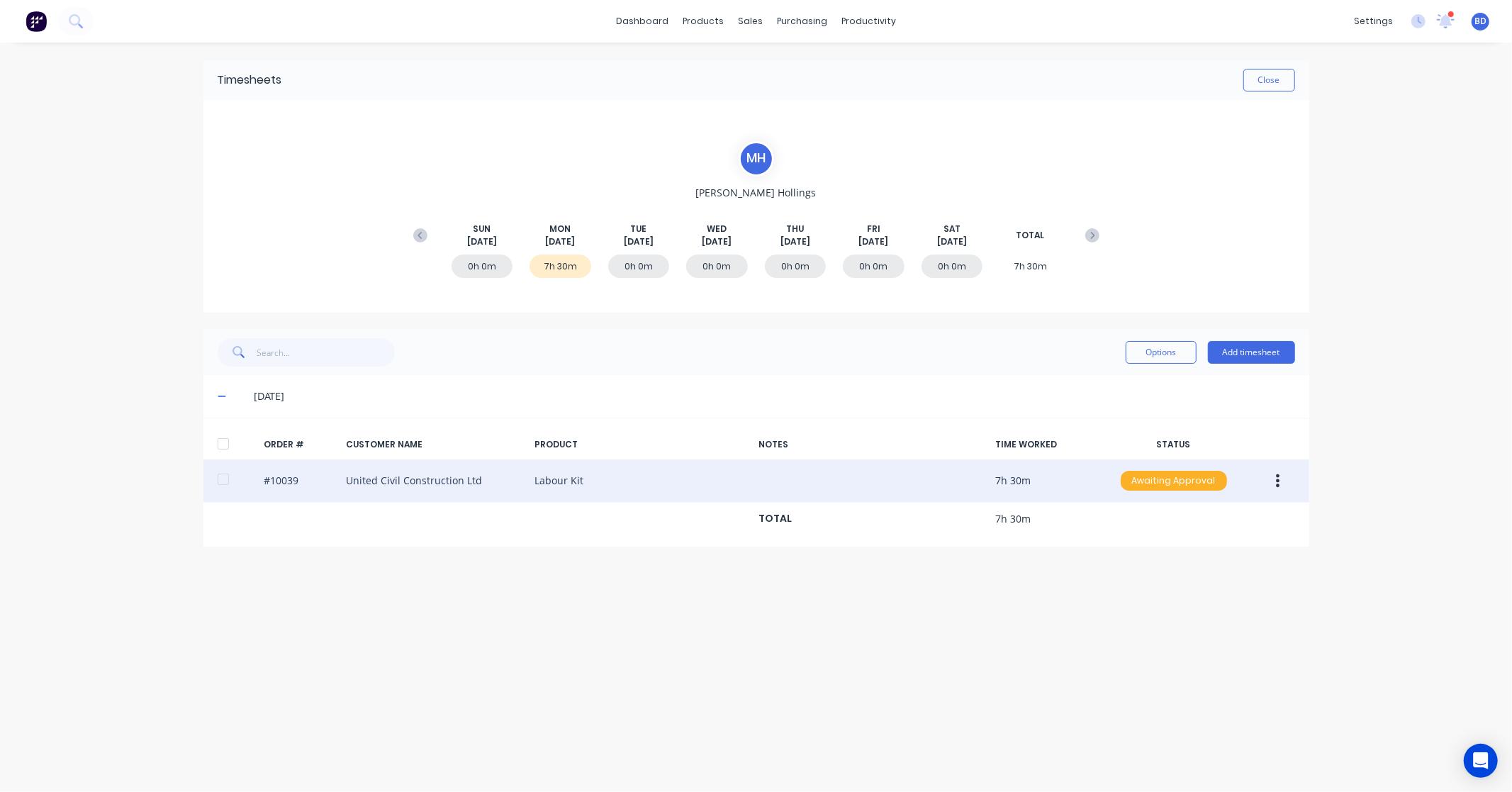
click at [1177, 483] on div "Awaiting Approval" at bounding box center [1174, 480] width 106 height 20
click at [1152, 550] on div "Approved" at bounding box center [1143, 552] width 117 height 20
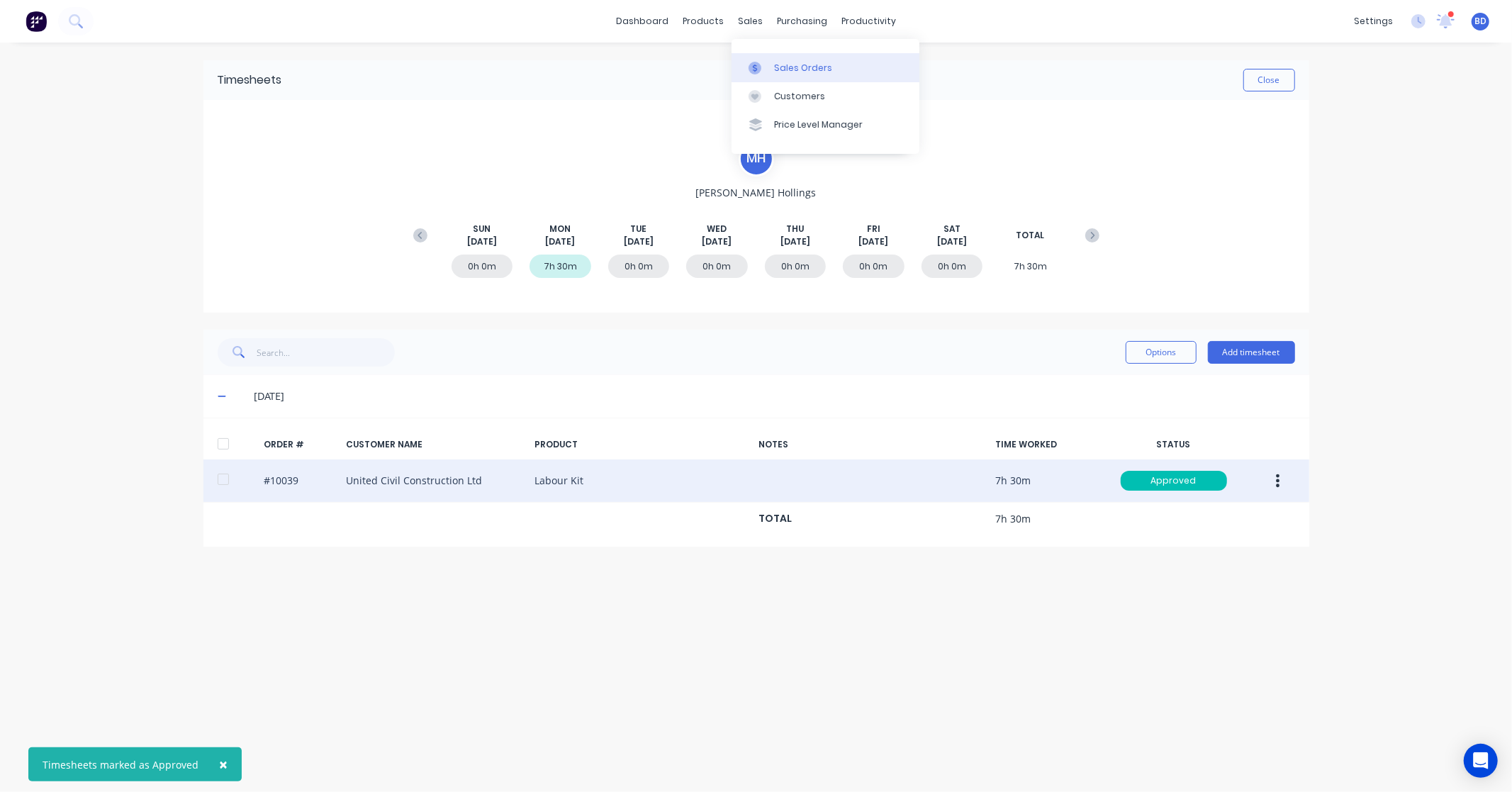
click at [768, 57] on link "Sales Orders" at bounding box center [825, 67] width 188 height 29
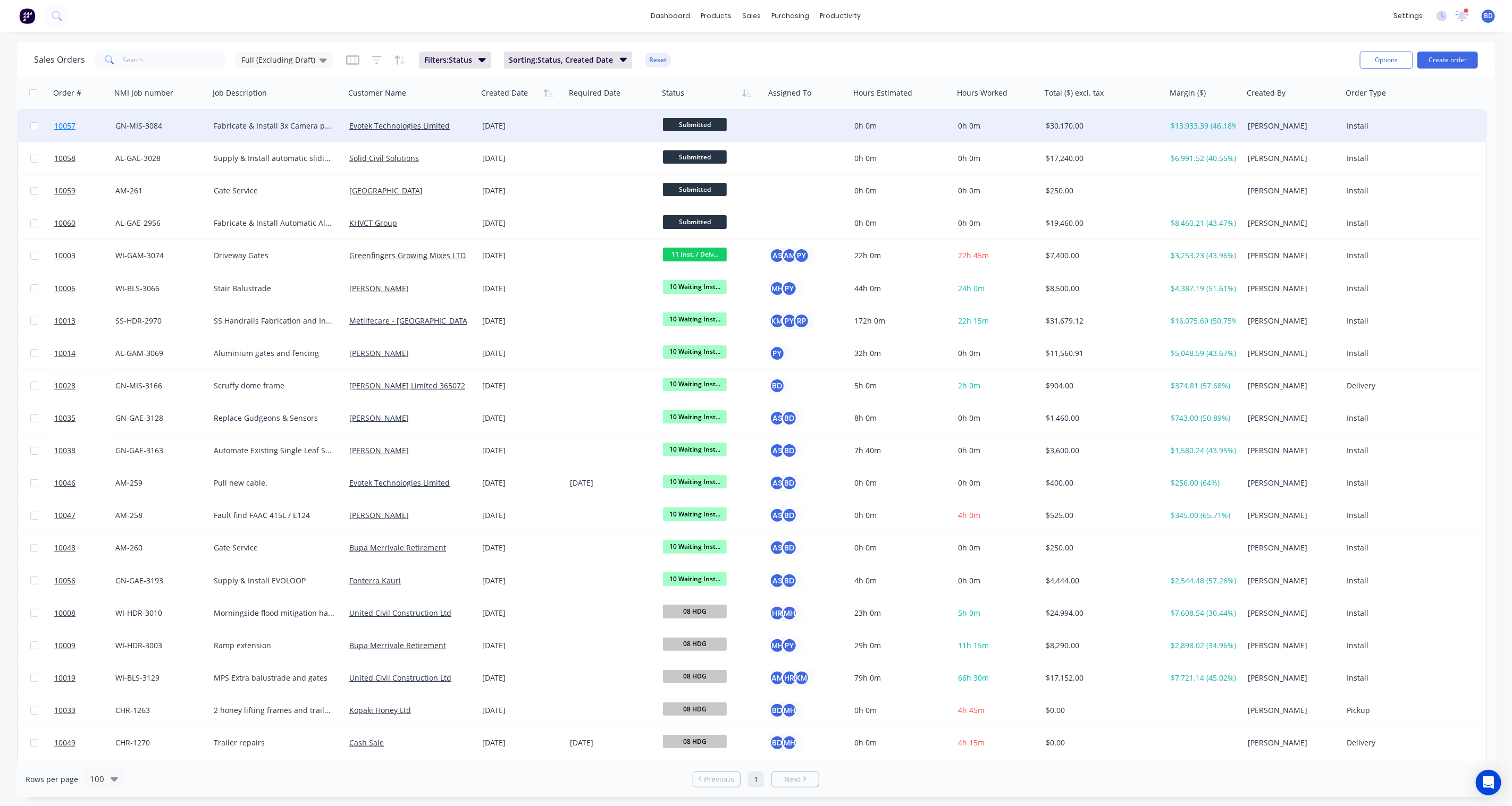
click at [63, 125] on span "10057" at bounding box center [65, 126] width 22 height 10
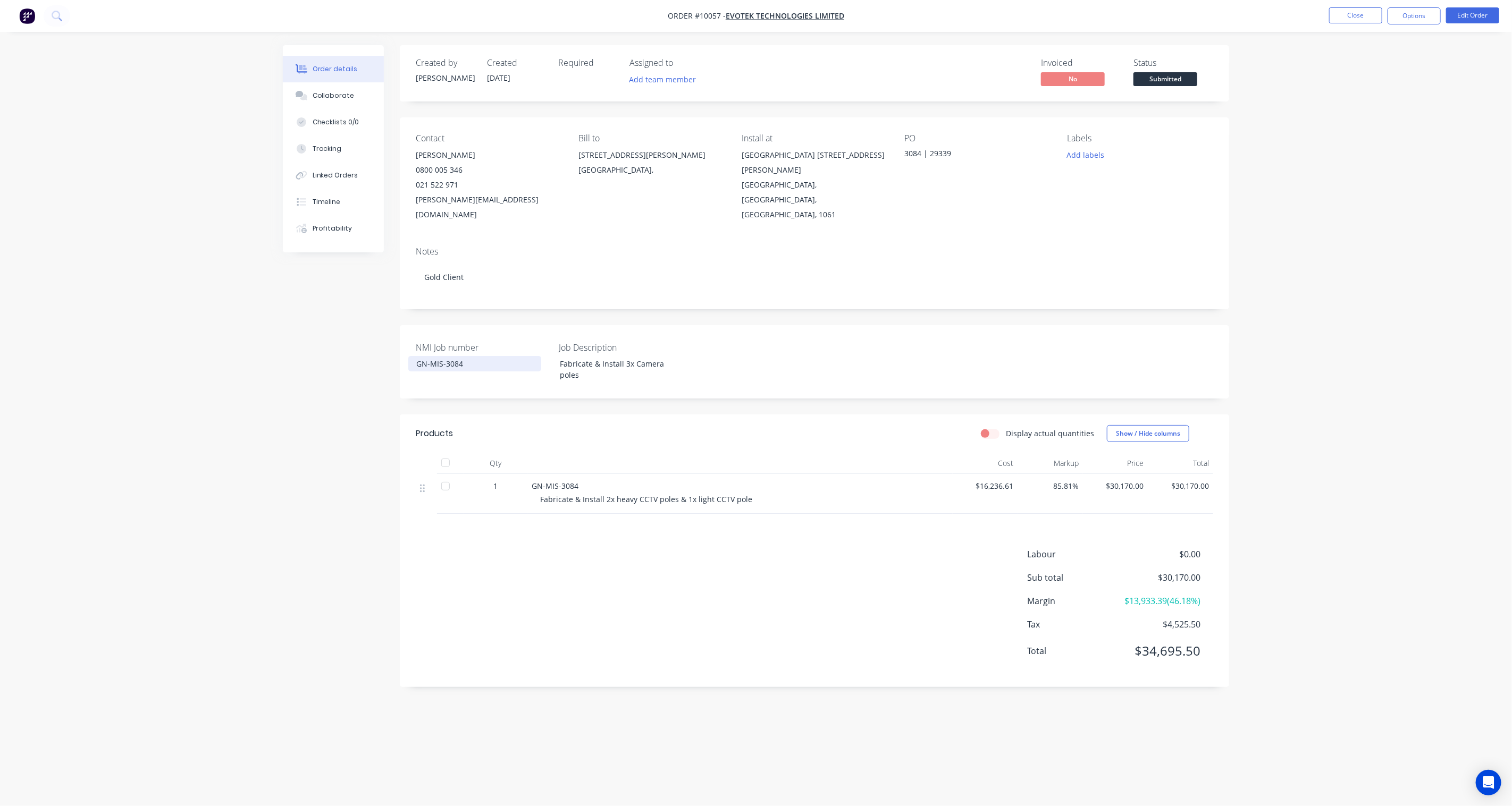
click at [460, 356] on div "GN-MIS-3084" at bounding box center [475, 364] width 133 height 16
drag, startPoint x: 477, startPoint y: 348, endPoint x: 345, endPoint y: 351, distance: 132.0
click at [345, 351] on div "Created by Karl Created 29/08/25 Required Assigned to Add team member Invoiced …" at bounding box center [756, 382] width 947 height 675
copy div "GN-MIS-3084"
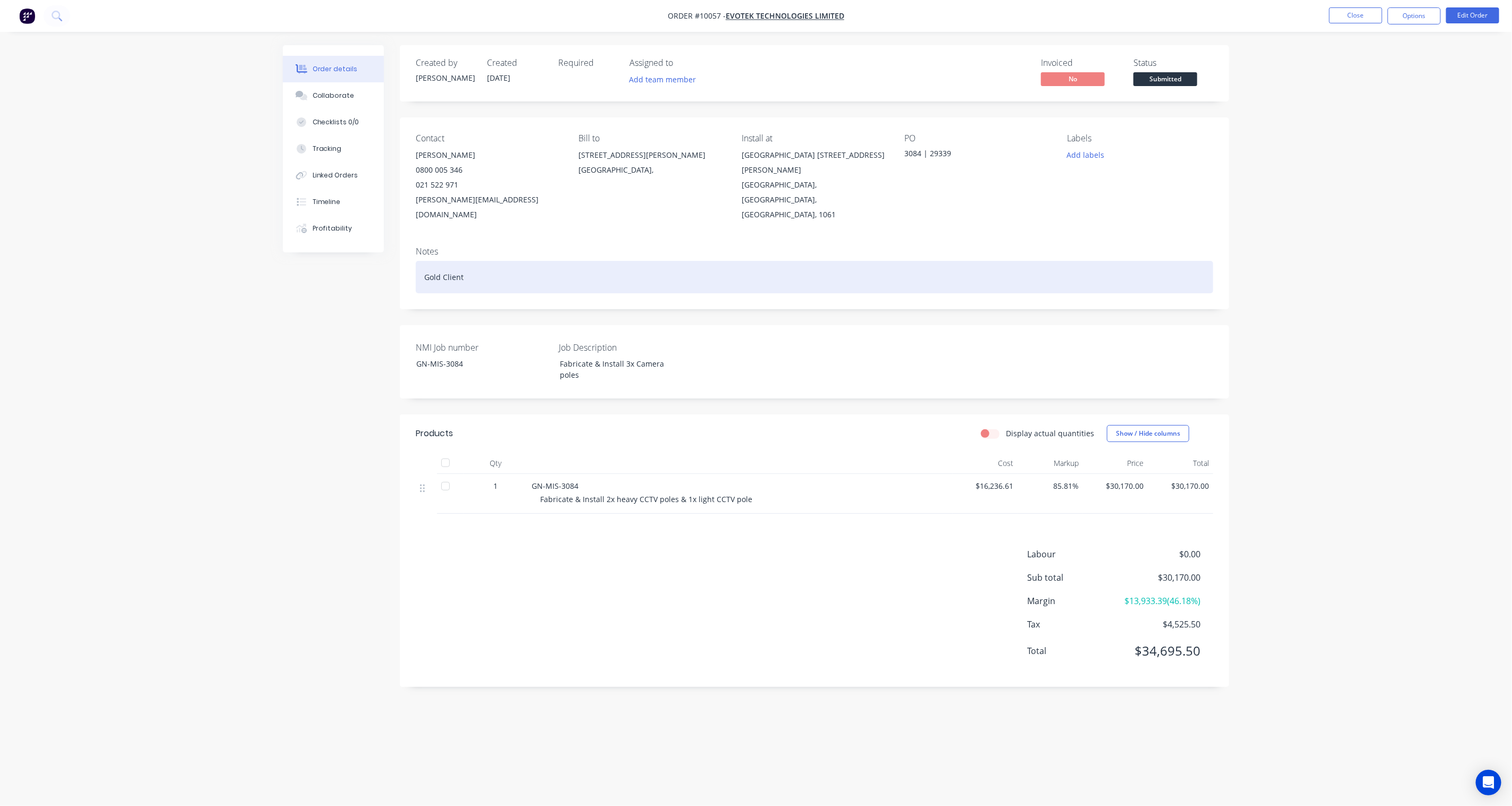
click at [464, 264] on div "Gold Client" at bounding box center [815, 277] width 798 height 33
drag, startPoint x: 486, startPoint y: 264, endPoint x: 362, endPoint y: 266, distance: 124.0
click at [362, 266] on div "Created by Karl Created 29/08/25 Required Assigned to Add team member Invoiced …" at bounding box center [756, 382] width 947 height 675
paste div
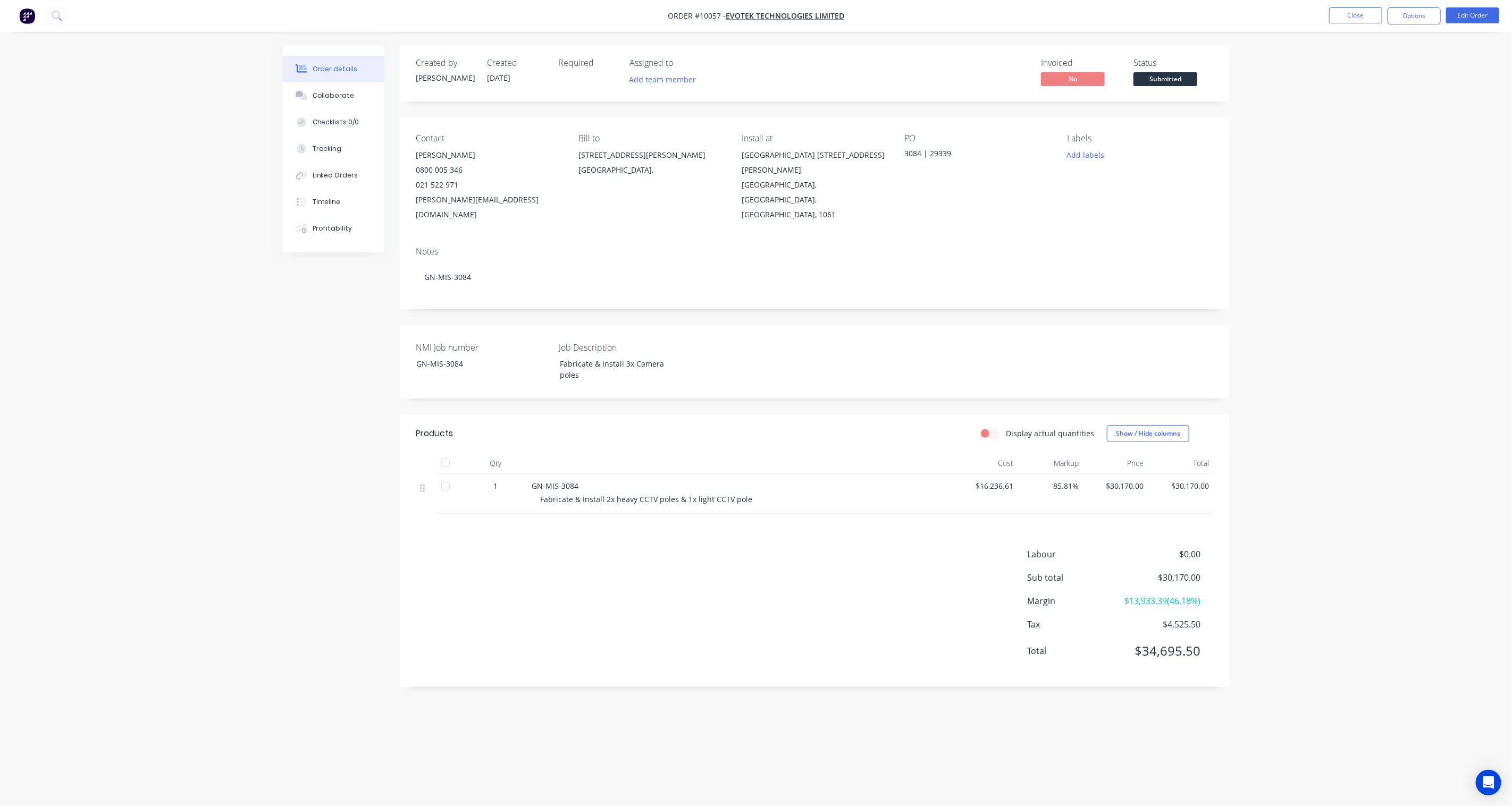
click at [347, 332] on div "Created by Karl Created 29/08/25 Required Assigned to Add team member Invoiced …" at bounding box center [756, 382] width 947 height 675
click at [1133, 79] on span "Submitted" at bounding box center [1165, 79] width 64 height 13
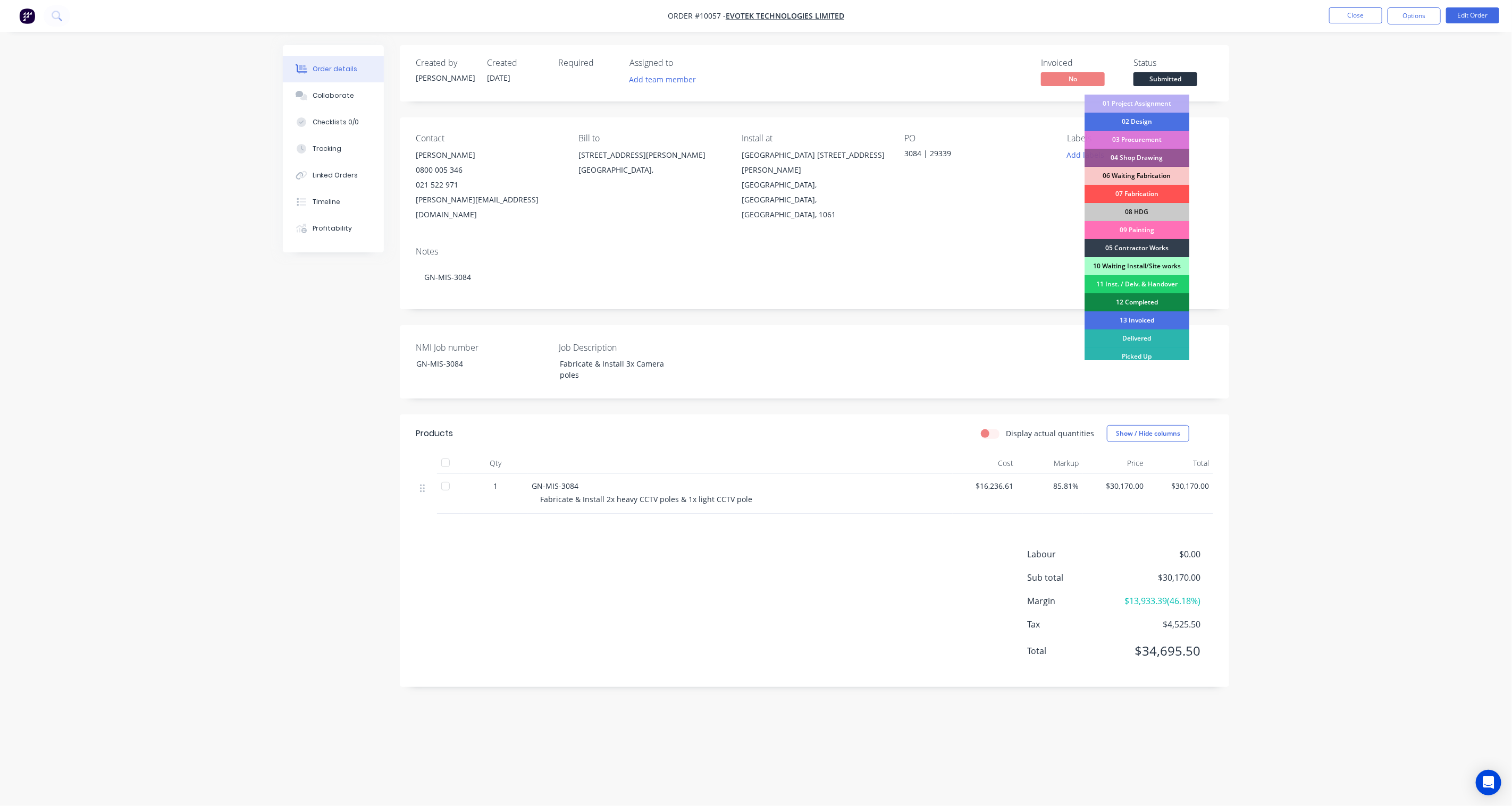
click at [1133, 140] on div "Order details Collaborate Checklists 0/0 Tracking Linked Orders Timeline Profit…" at bounding box center [756, 403] width 1512 height 806
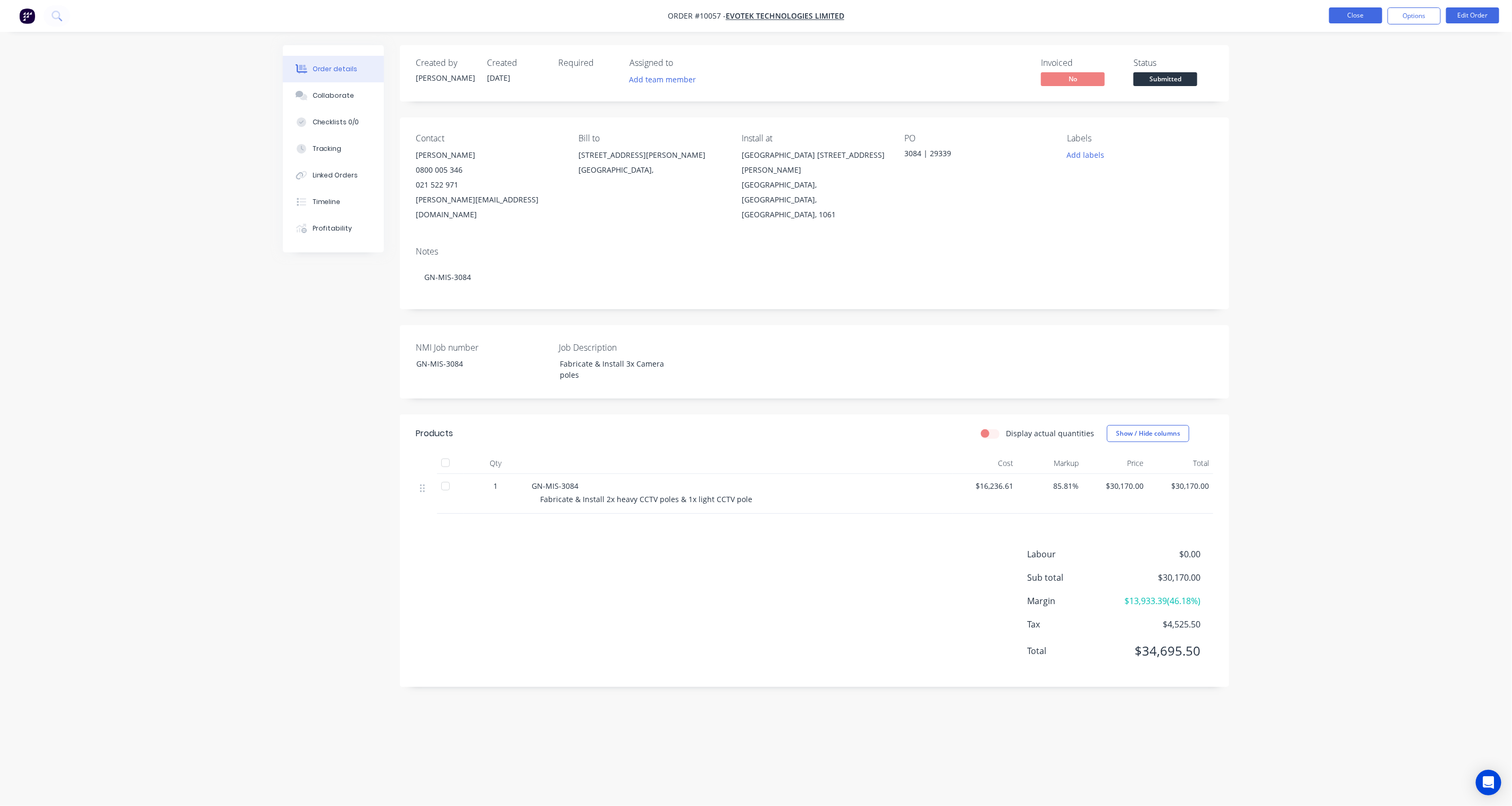
click at [1133, 16] on button "Close" at bounding box center [1355, 15] width 53 height 16
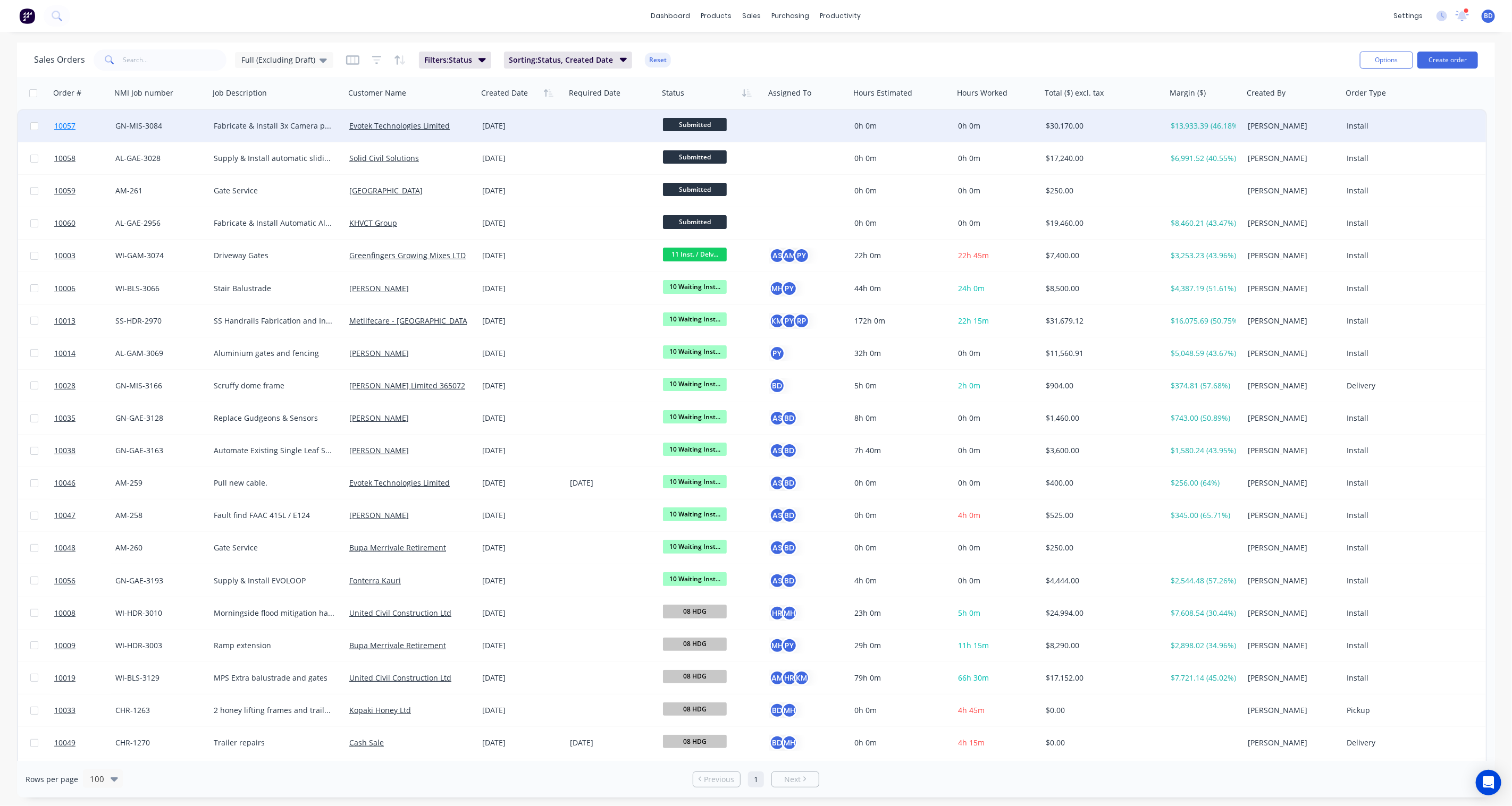
click at [68, 125] on span "10057" at bounding box center [65, 126] width 22 height 10
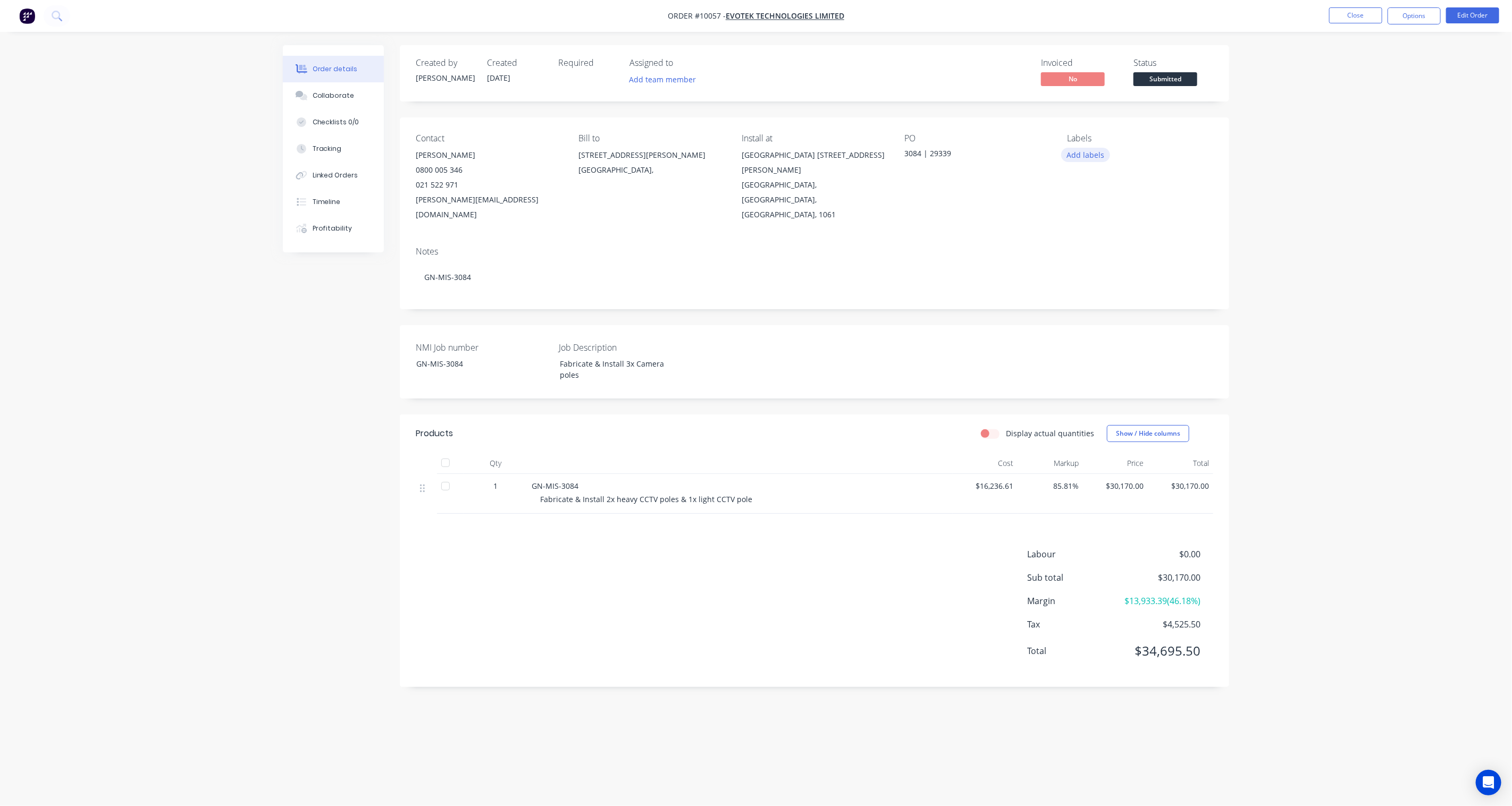
click at [1085, 154] on button "Add labels" at bounding box center [1086, 155] width 49 height 14
click at [1124, 187] on input "text" at bounding box center [1156, 187] width 111 height 22
type input "Golden Client"
click at [1133, 213] on button "Create new label" at bounding box center [1148, 219] width 138 height 16
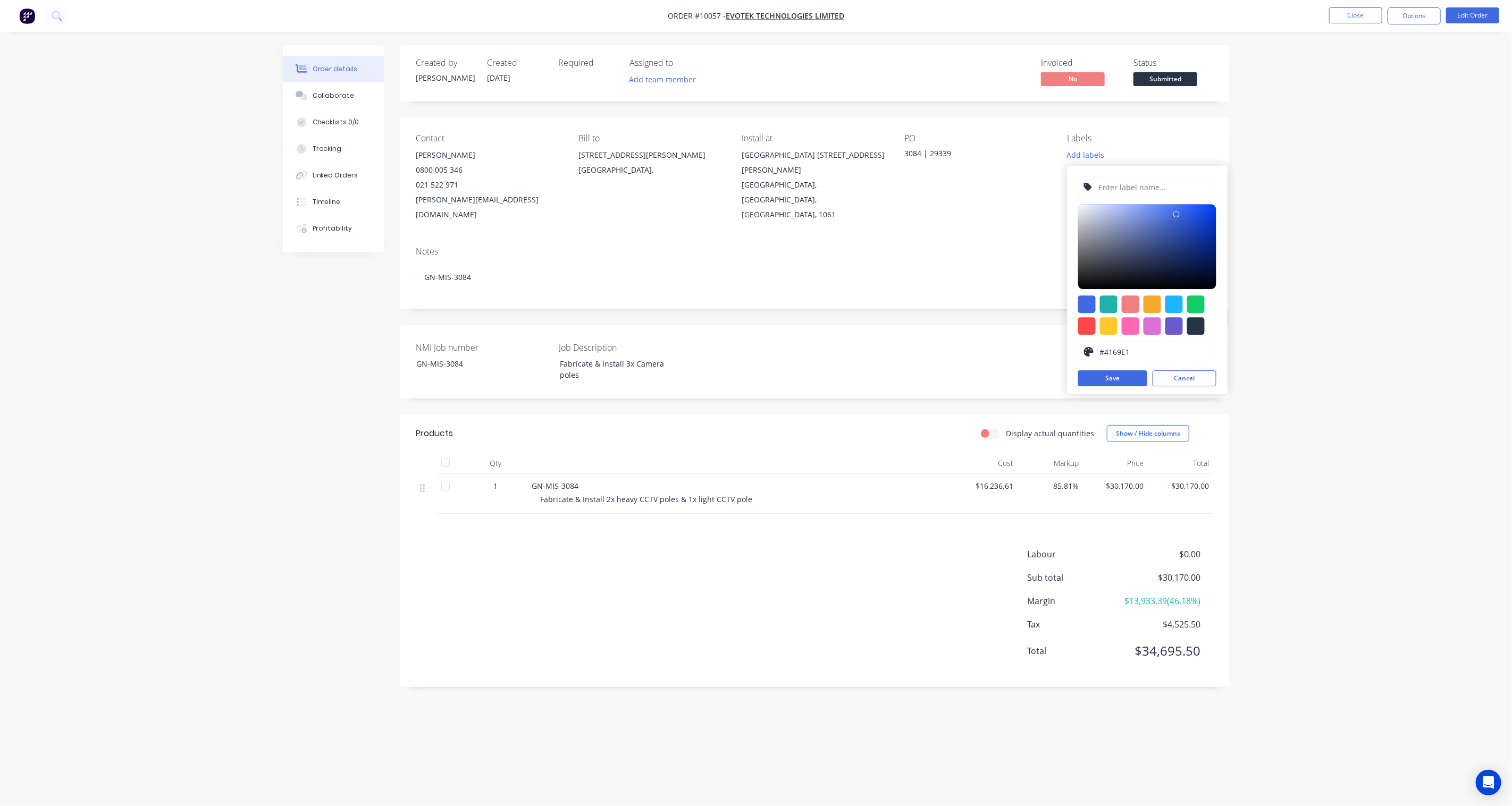
click at [1133, 193] on input "text" at bounding box center [1154, 187] width 113 height 20
click at [1099, 187] on input "Golden Client" at bounding box center [1154, 187] width 113 height 20
type input "01 Golden Client"
drag, startPoint x: 1139, startPoint y: 354, endPoint x: 1070, endPoint y: 356, distance: 69.0
click at [1070, 356] on div "01 Golden Client #4169E1 hex #4169E1 Save Cancel" at bounding box center [1147, 280] width 159 height 228
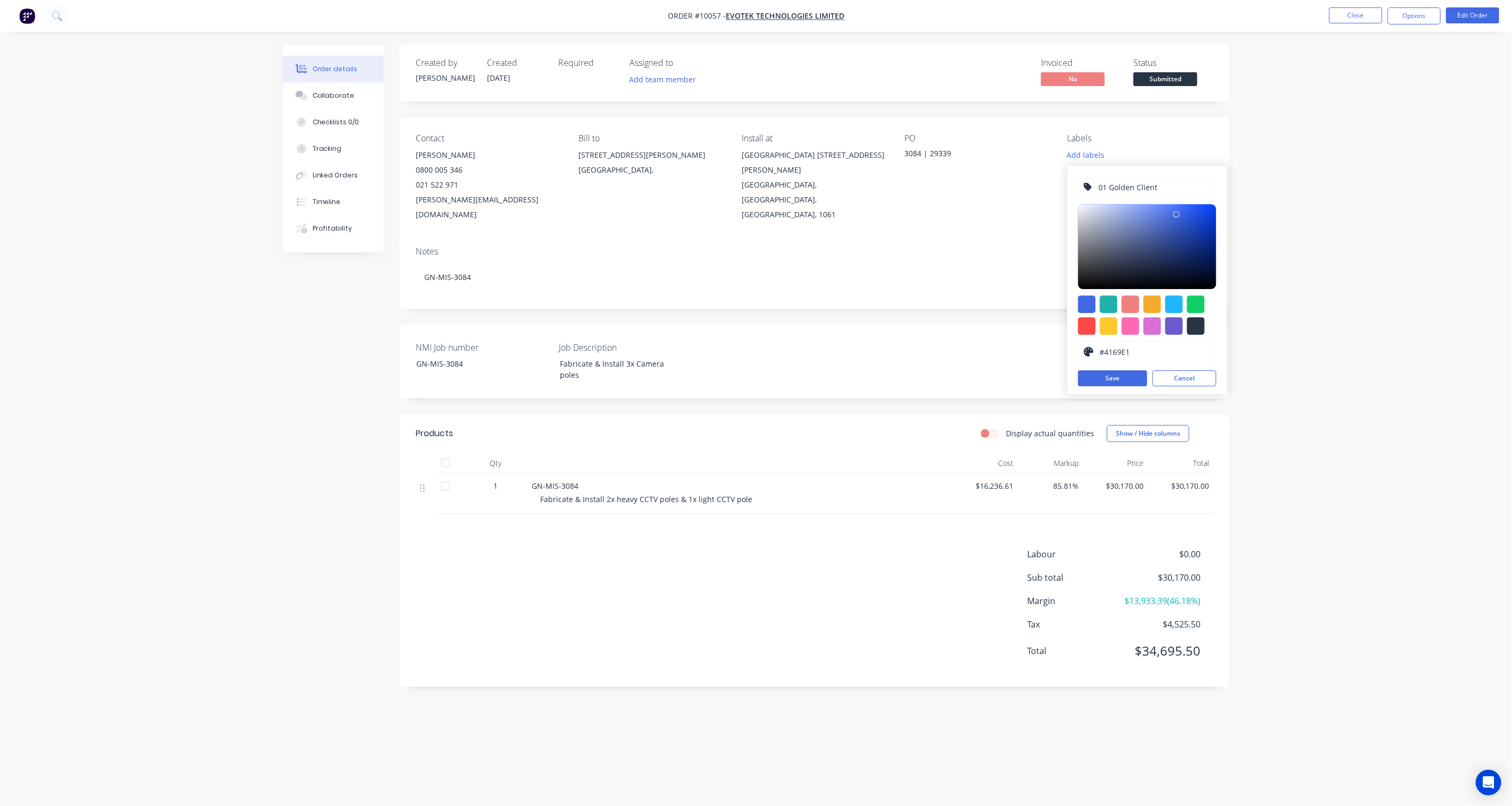
paste input "FFD700"
type input "#FFD700"
click at [1108, 380] on button "Save" at bounding box center [1113, 379] width 69 height 16
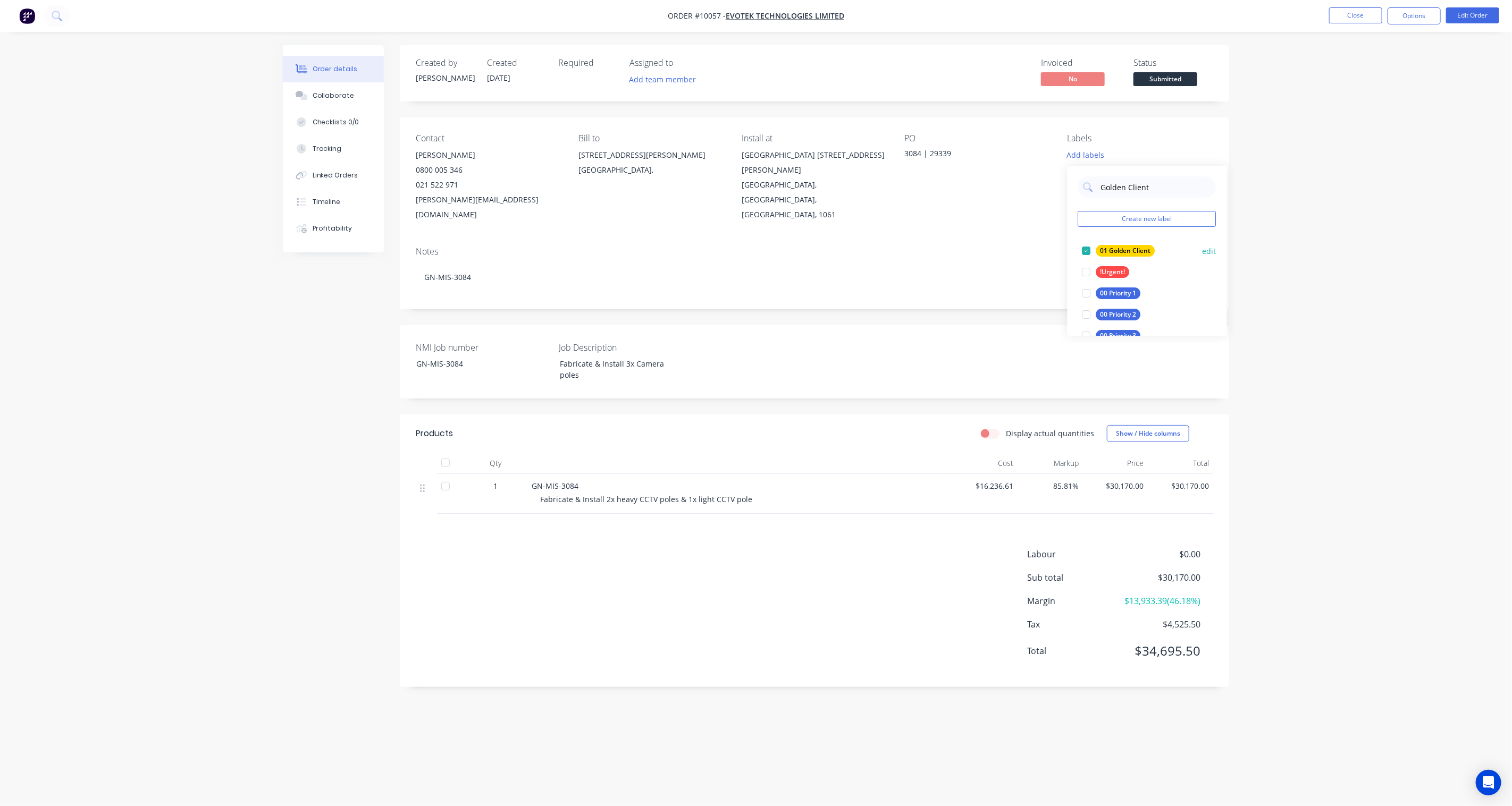
click at [1107, 251] on div "01 Golden Client" at bounding box center [1126, 251] width 59 height 12
click at [1133, 312] on button "edit" at bounding box center [1209, 313] width 14 height 11
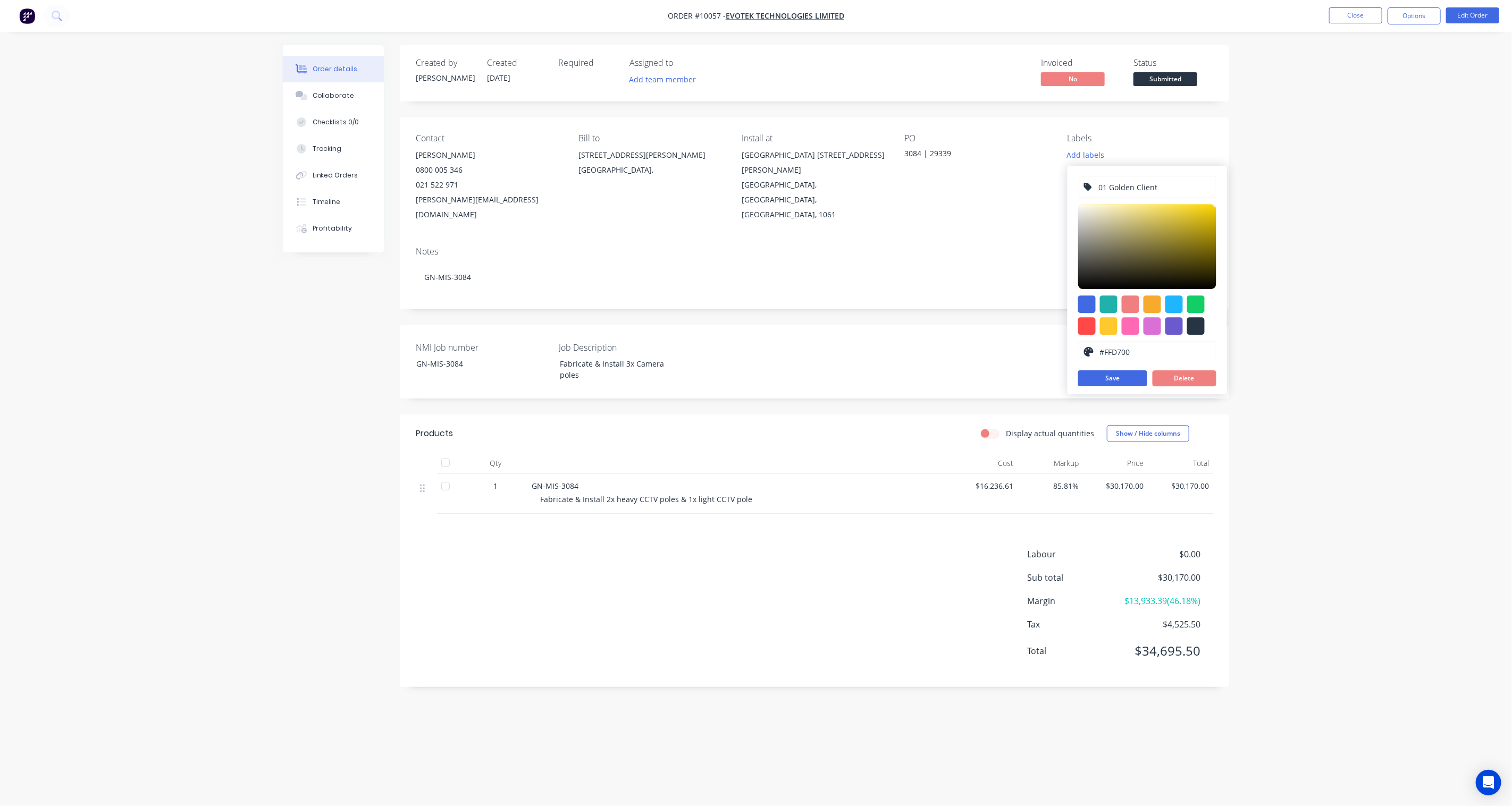
click at [1107, 186] on input "01 Golden Client" at bounding box center [1154, 187] width 113 height 20
type input "00 Golden Client"
click at [1129, 379] on button "Save" at bounding box center [1113, 379] width 69 height 16
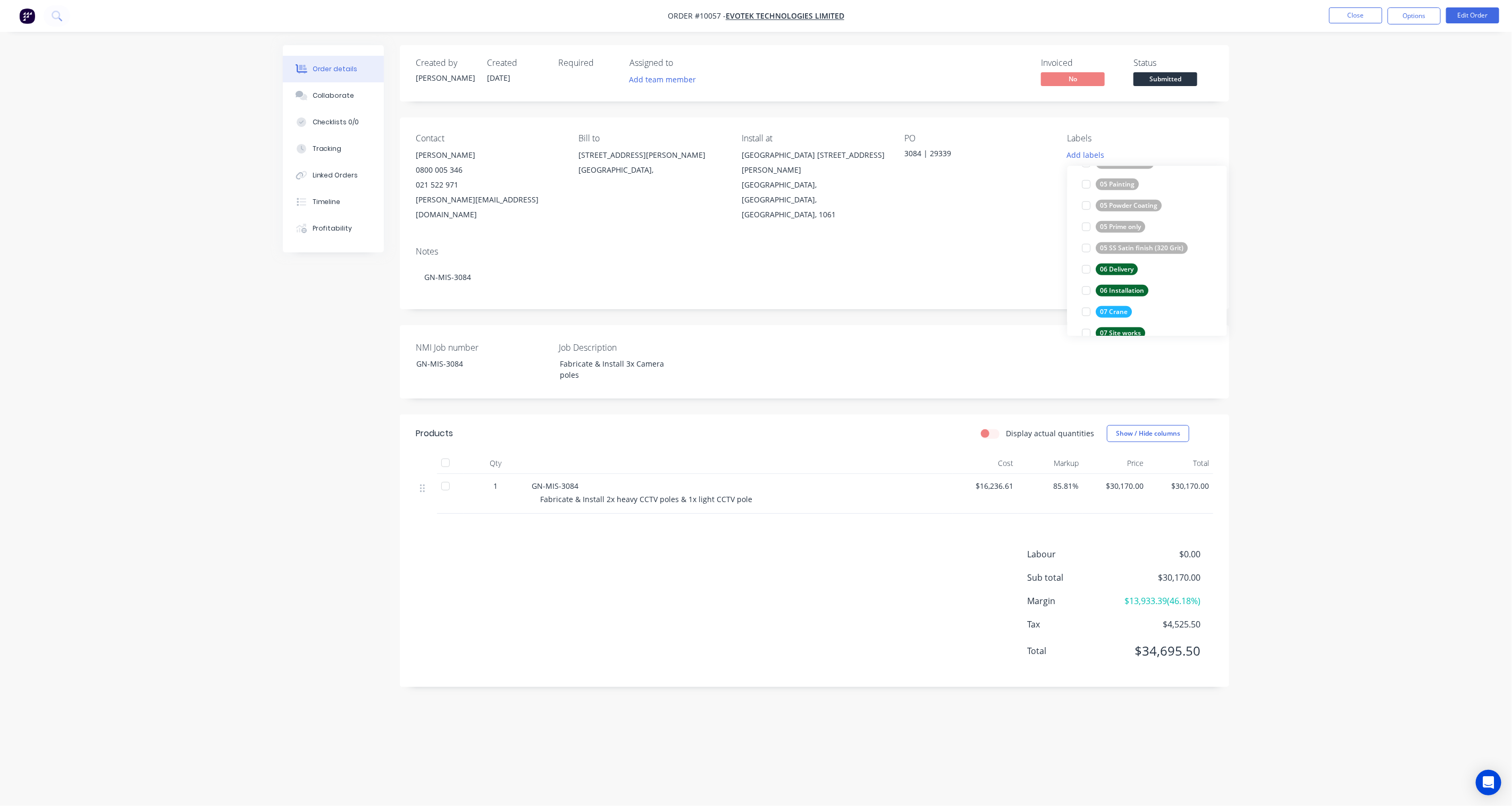
scroll to position [808, 0]
click at [1133, 315] on button "edit" at bounding box center [1209, 315] width 14 height 11
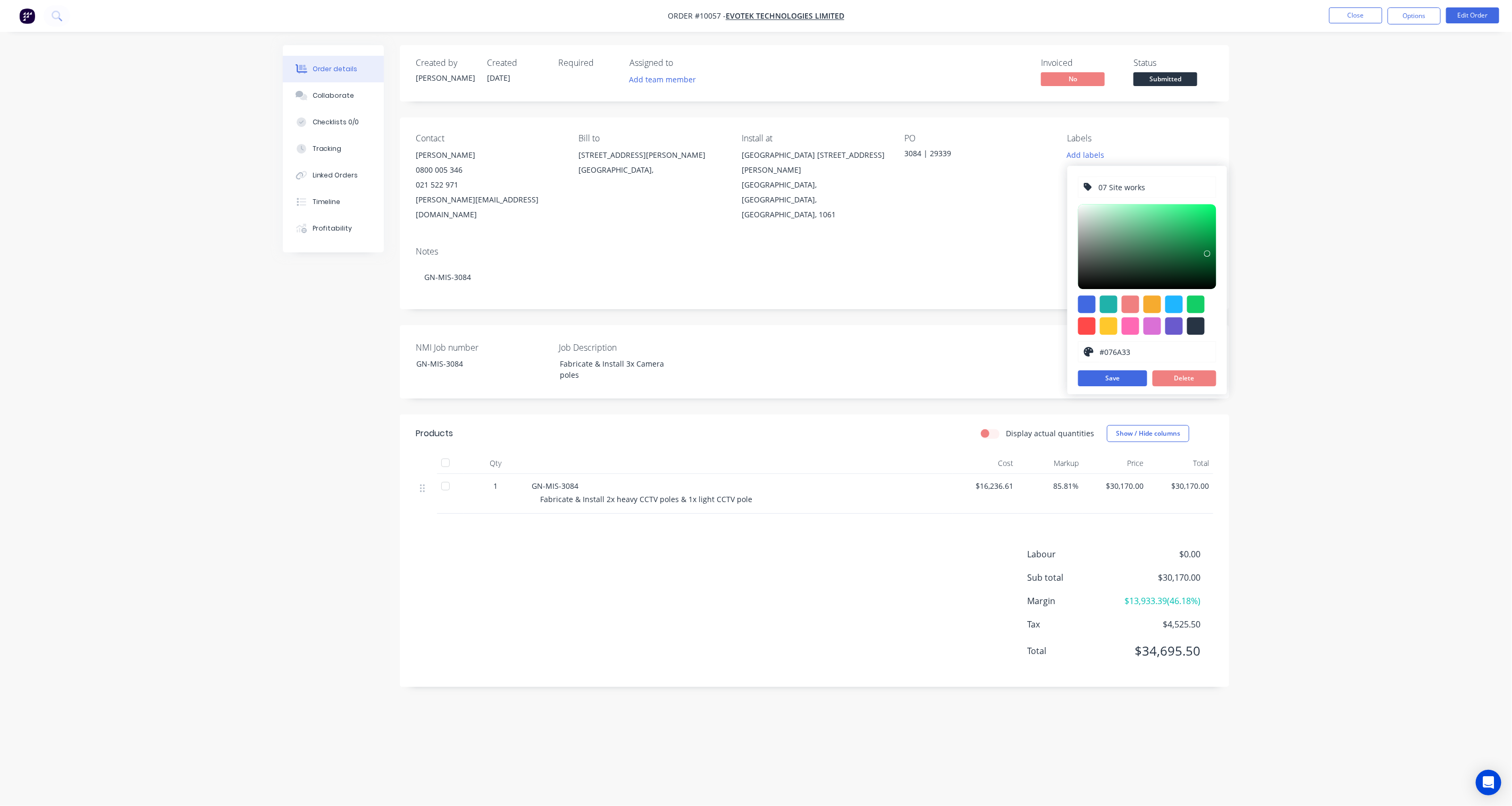
click at [1106, 183] on input "07 Site works" at bounding box center [1154, 187] width 113 height 20
type input "06 Site works"
click at [1115, 386] on div "06 Site works #076A33 hex #076A33 Save Delete" at bounding box center [1147, 280] width 159 height 228
click at [1117, 380] on button "Save" at bounding box center [1113, 379] width 69 height 16
